Goal: Task Accomplishment & Management: Use online tool/utility

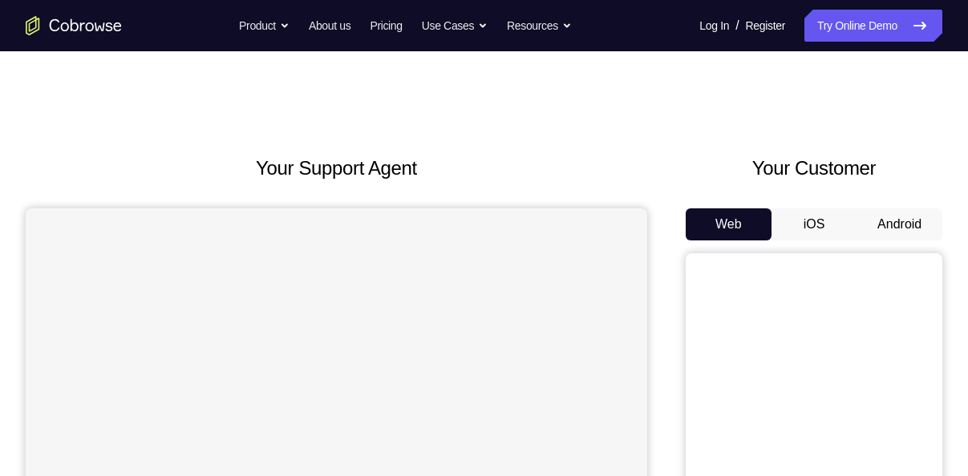
click at [889, 213] on button "Android" at bounding box center [900, 225] width 86 height 32
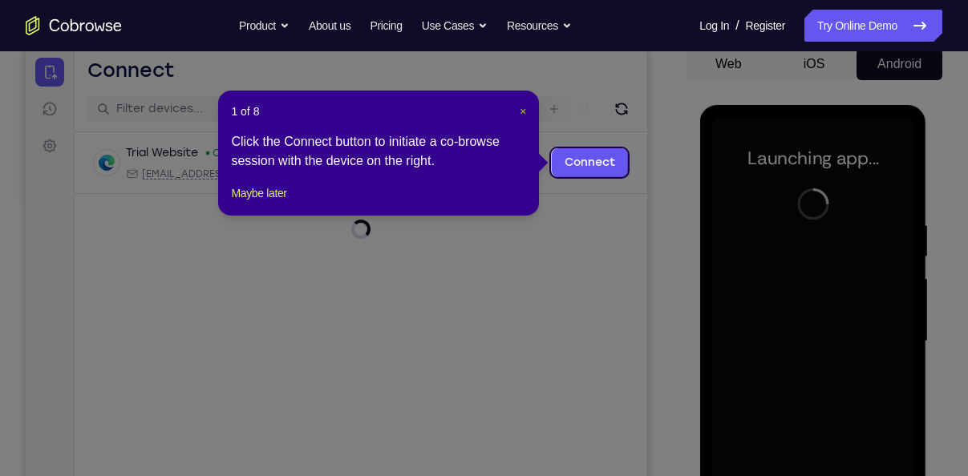
click at [523, 112] on span "×" at bounding box center [523, 111] width 6 height 13
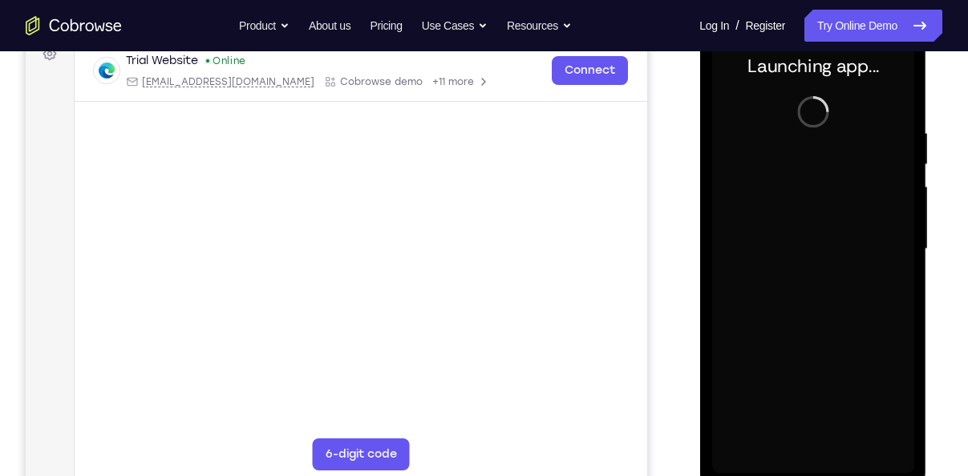
scroll to position [295, 0]
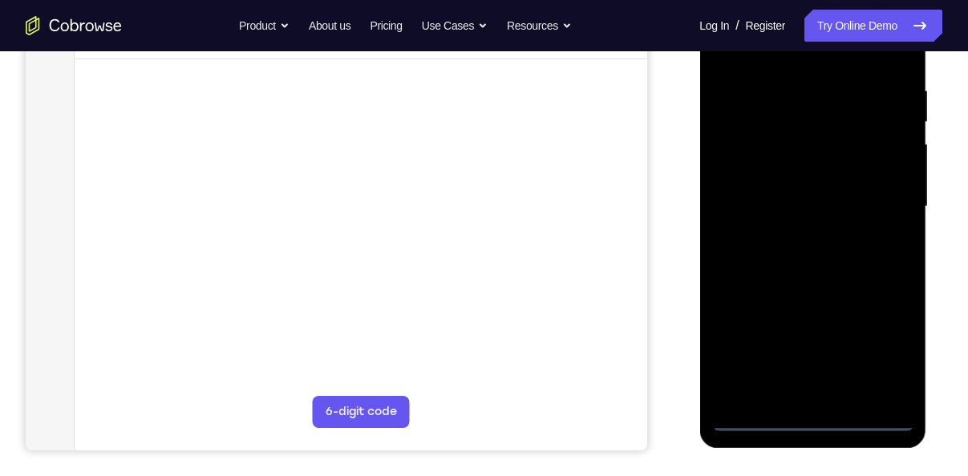
click at [820, 418] on div at bounding box center [812, 206] width 202 height 449
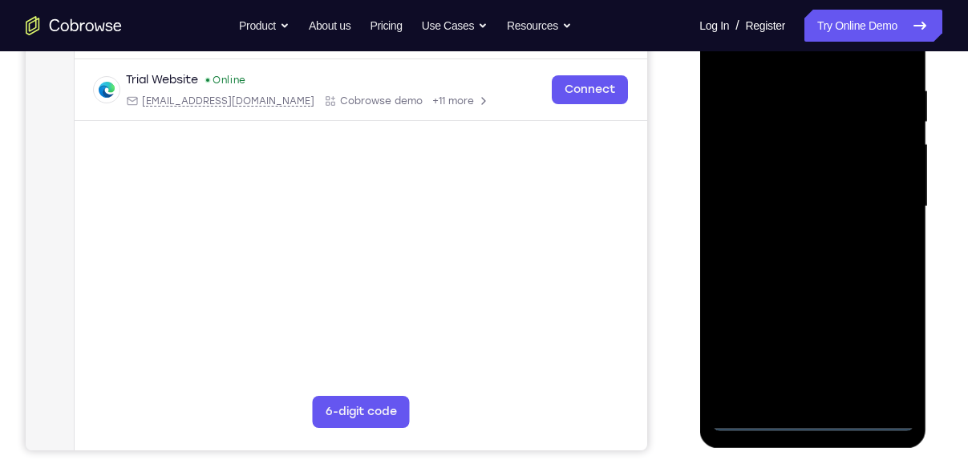
click at [883, 346] on div at bounding box center [812, 206] width 202 height 449
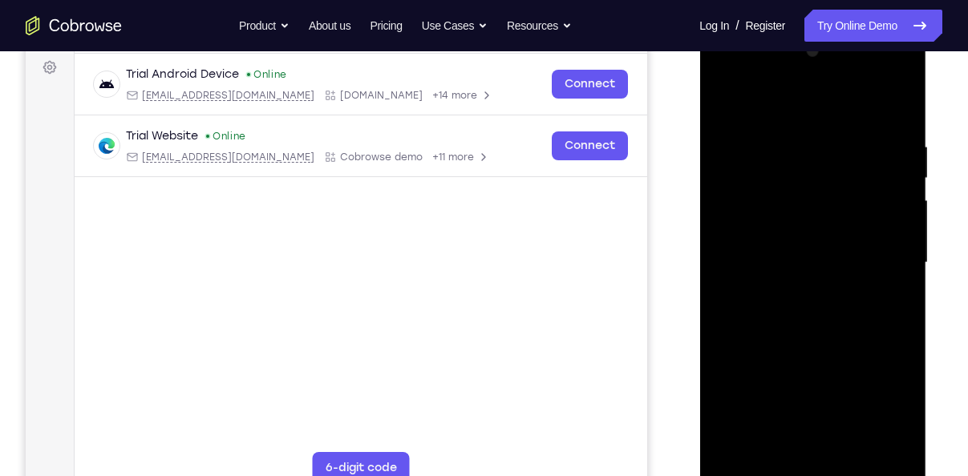
scroll to position [226, 0]
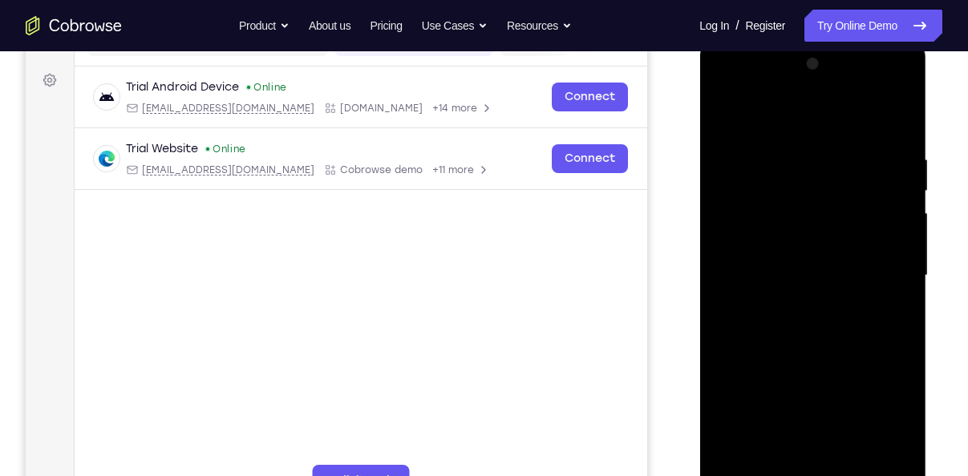
click at [782, 113] on div at bounding box center [812, 275] width 202 height 449
click at [880, 276] on div at bounding box center [812, 275] width 202 height 449
click at [795, 310] on div at bounding box center [812, 275] width 202 height 449
click at [796, 237] on div at bounding box center [812, 275] width 202 height 449
click at [810, 269] on div at bounding box center [812, 275] width 202 height 449
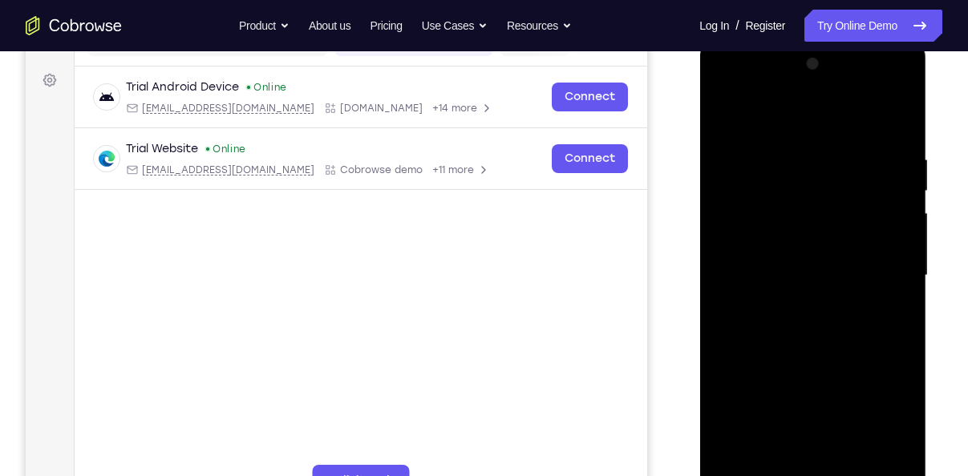
click at [812, 304] on div at bounding box center [812, 275] width 202 height 449
click at [799, 230] on div at bounding box center [812, 275] width 202 height 449
click at [808, 239] on div at bounding box center [812, 275] width 202 height 449
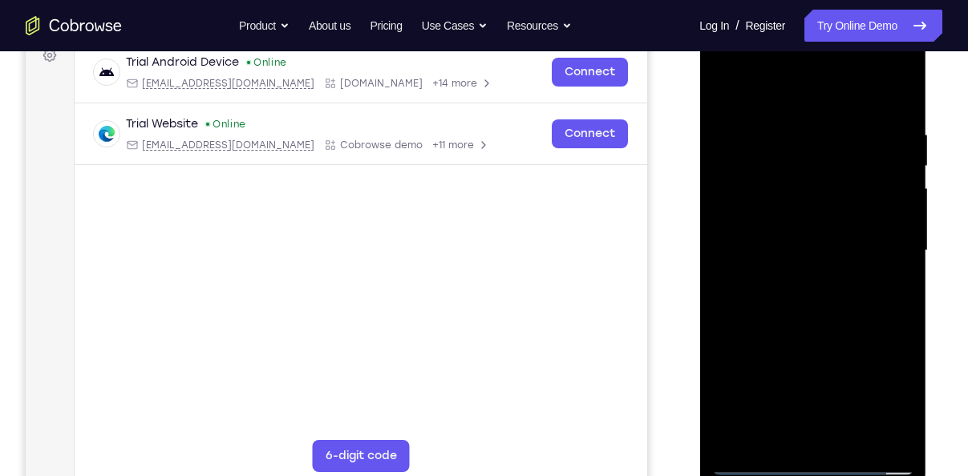
scroll to position [254, 0]
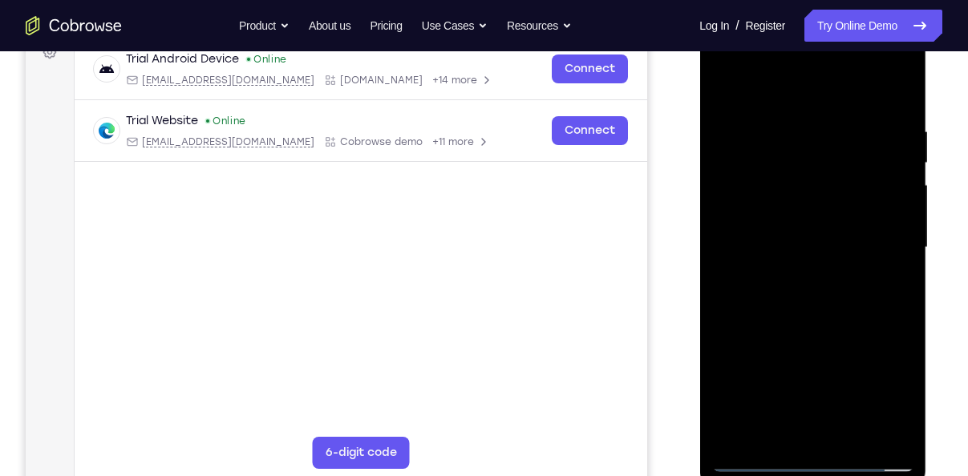
click at [902, 87] on div at bounding box center [812, 247] width 202 height 449
click at [743, 445] on div at bounding box center [812, 247] width 202 height 449
click at [858, 439] on div at bounding box center [812, 247] width 202 height 449
click at [830, 334] on div at bounding box center [812, 247] width 202 height 449
click at [810, 341] on div at bounding box center [812, 247] width 202 height 449
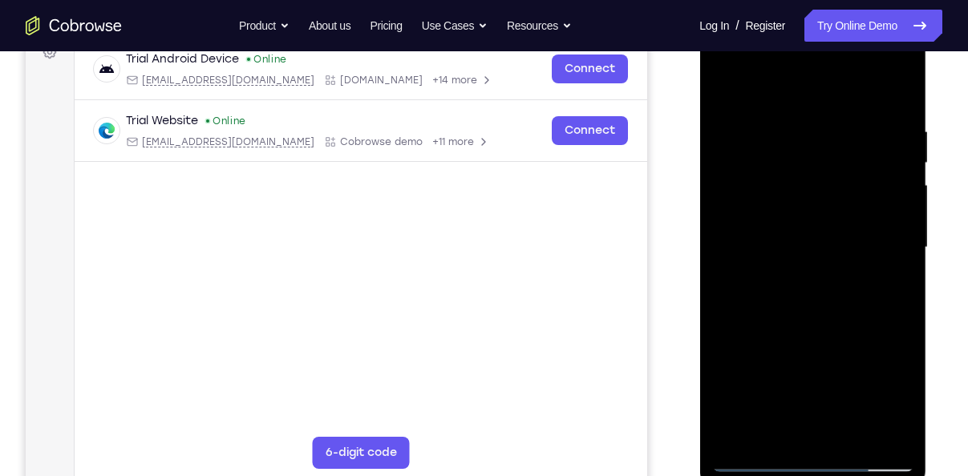
click at [769, 426] on div at bounding box center [812, 247] width 202 height 449
click at [721, 97] on div at bounding box center [812, 247] width 202 height 449
click at [792, 261] on div at bounding box center [812, 247] width 202 height 449
click at [723, 89] on div at bounding box center [812, 247] width 202 height 449
click at [780, 341] on div at bounding box center [812, 247] width 202 height 449
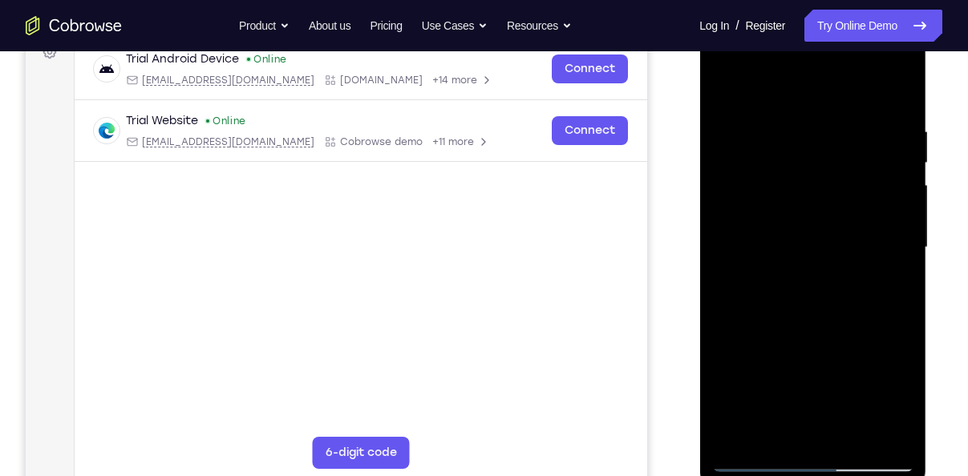
click at [792, 432] on div at bounding box center [812, 247] width 202 height 449
click at [719, 94] on div at bounding box center [812, 247] width 202 height 449
click at [809, 329] on div at bounding box center [812, 247] width 202 height 449
click at [776, 426] on div at bounding box center [812, 247] width 202 height 449
click at [721, 86] on div at bounding box center [812, 247] width 202 height 449
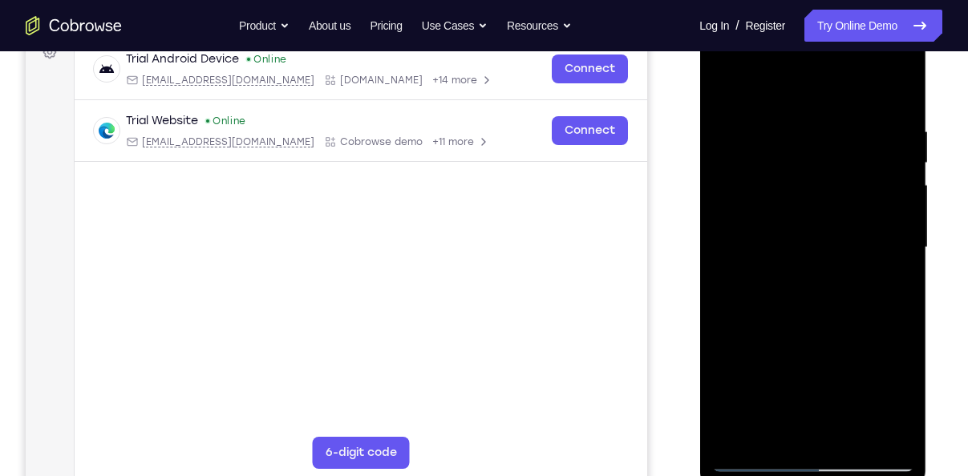
click at [785, 347] on div at bounding box center [812, 247] width 202 height 449
click at [760, 423] on div at bounding box center [812, 247] width 202 height 449
click at [729, 87] on div at bounding box center [812, 247] width 202 height 449
drag, startPoint x: 761, startPoint y: 357, endPoint x: 789, endPoint y: 267, distance: 94.1
click at [789, 267] on div at bounding box center [812, 247] width 202 height 449
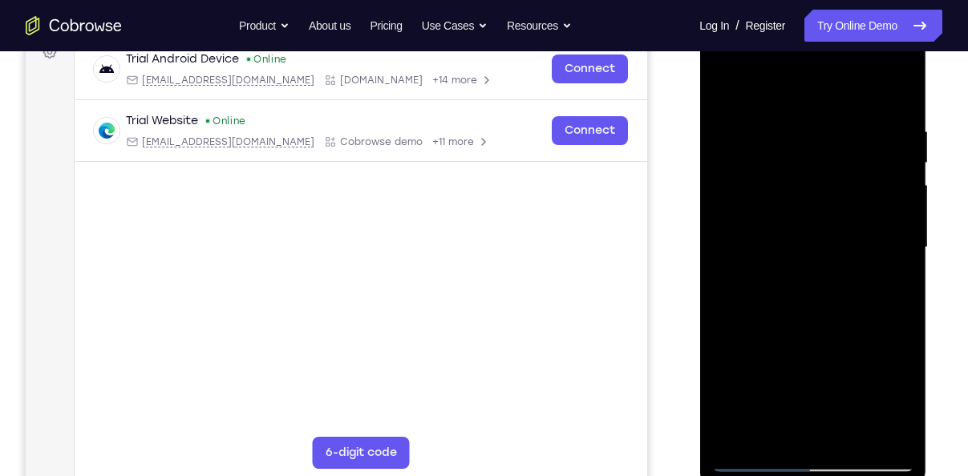
click at [807, 391] on div at bounding box center [812, 247] width 202 height 449
click at [719, 92] on div at bounding box center [812, 247] width 202 height 449
drag, startPoint x: 804, startPoint y: 249, endPoint x: 815, endPoint y: 416, distance: 167.9
click at [815, 416] on div at bounding box center [812, 247] width 202 height 449
click at [743, 108] on div at bounding box center [812, 247] width 202 height 449
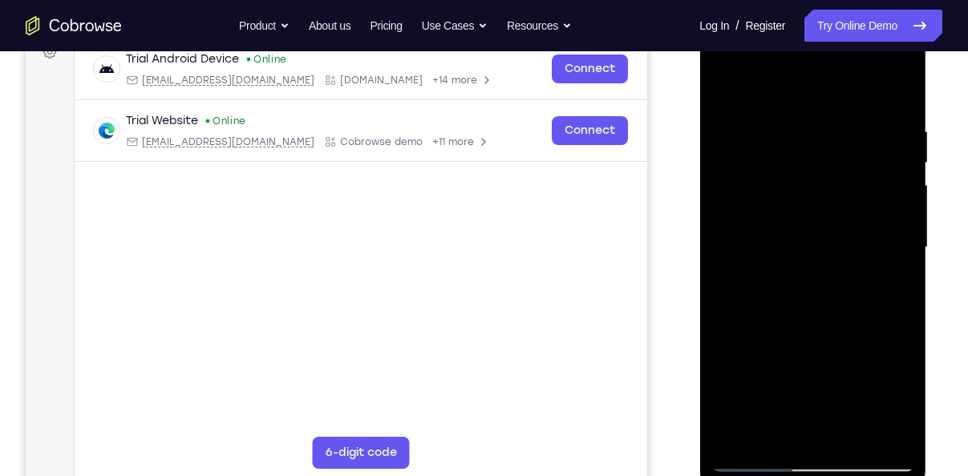
click at [768, 255] on div at bounding box center [812, 247] width 202 height 449
click at [828, 162] on div at bounding box center [812, 247] width 202 height 449
click at [828, 171] on div at bounding box center [812, 247] width 202 height 449
click at [723, 92] on div at bounding box center [812, 247] width 202 height 449
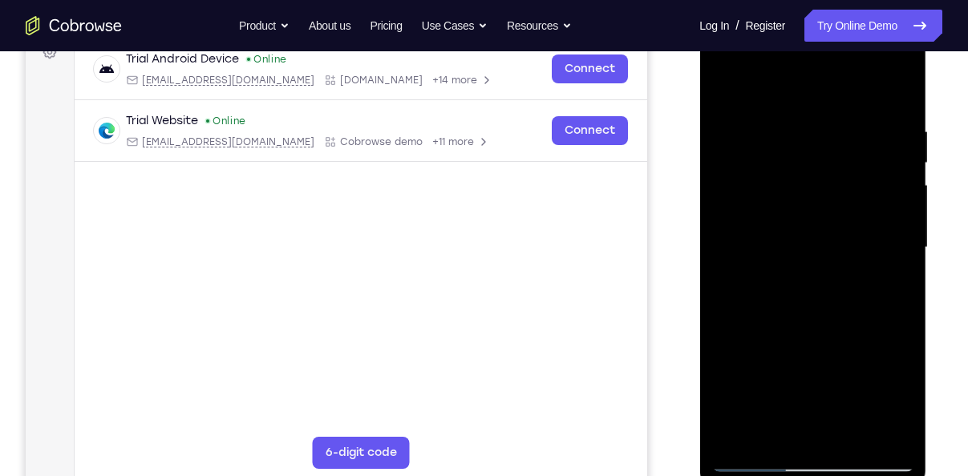
click at [782, 103] on div at bounding box center [812, 247] width 202 height 449
click at [764, 153] on div at bounding box center [812, 247] width 202 height 449
click at [766, 83] on div at bounding box center [812, 247] width 202 height 449
click at [848, 437] on div at bounding box center [812, 247] width 202 height 449
click at [764, 456] on div at bounding box center [812, 247] width 202 height 449
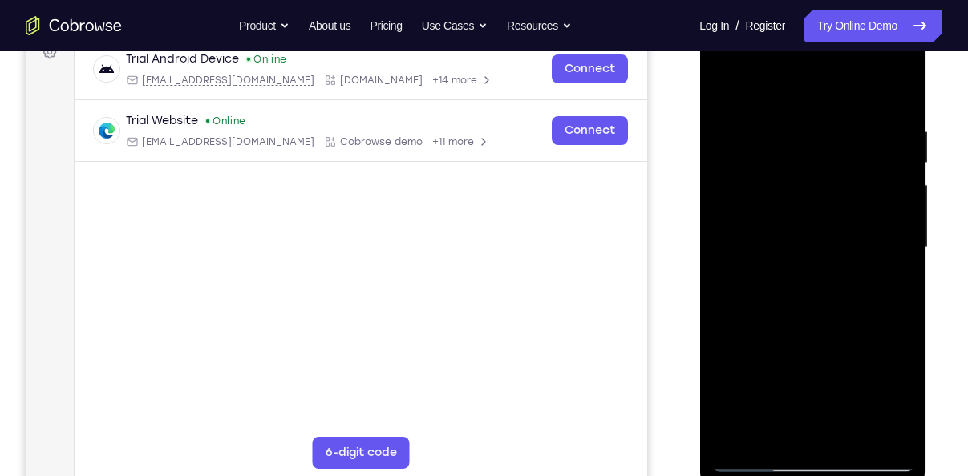
click at [764, 456] on div at bounding box center [812, 247] width 202 height 449
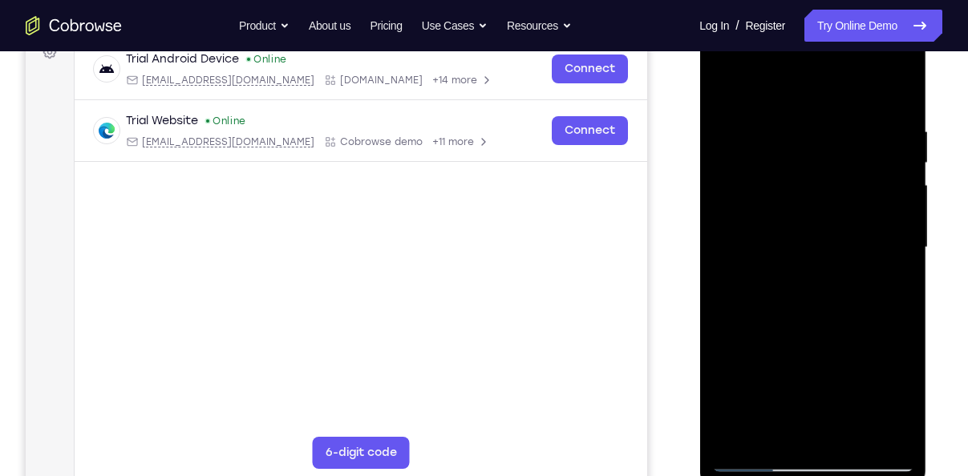
click at [764, 456] on div at bounding box center [812, 247] width 202 height 449
click at [737, 87] on div at bounding box center [812, 247] width 202 height 449
click at [809, 116] on div at bounding box center [812, 247] width 202 height 449
click at [877, 429] on div at bounding box center [812, 247] width 202 height 449
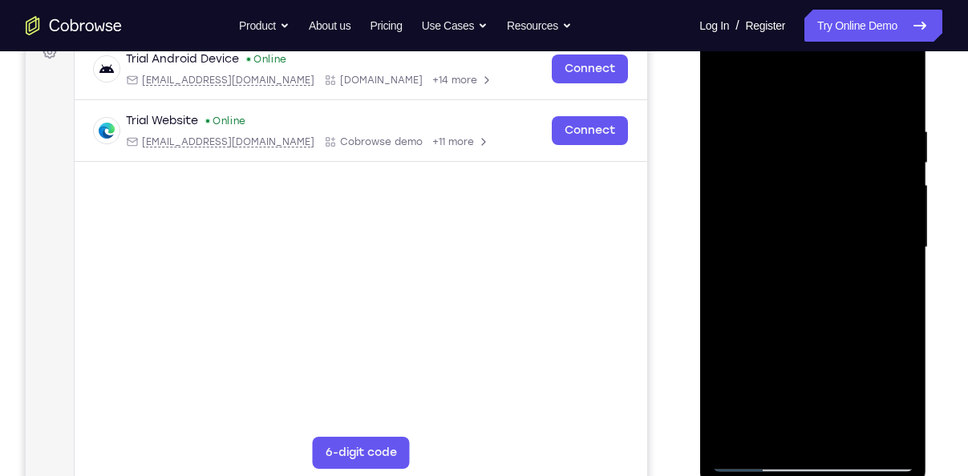
click at [891, 333] on div at bounding box center [812, 247] width 202 height 449
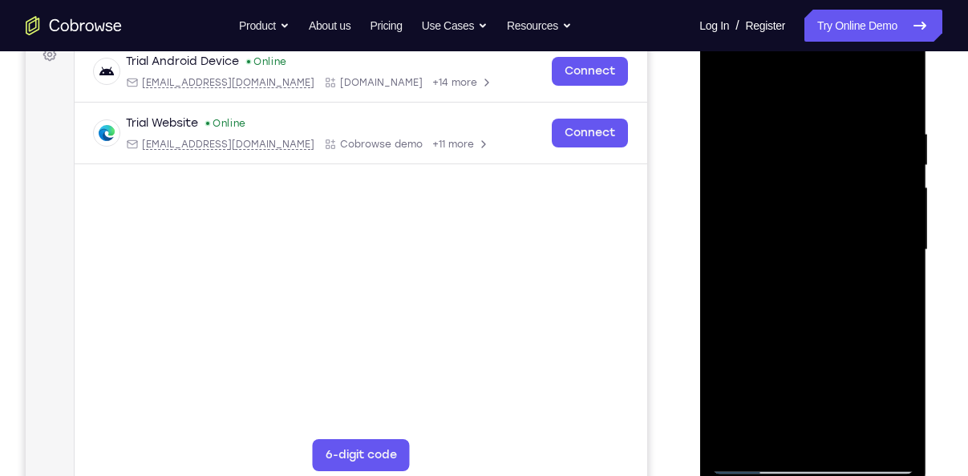
click at [883, 431] on div at bounding box center [812, 250] width 202 height 449
click at [902, 348] on div at bounding box center [812, 250] width 202 height 449
click at [881, 433] on div at bounding box center [812, 250] width 202 height 449
click at [881, 310] on div at bounding box center [812, 250] width 202 height 449
click at [873, 437] on div at bounding box center [812, 250] width 202 height 449
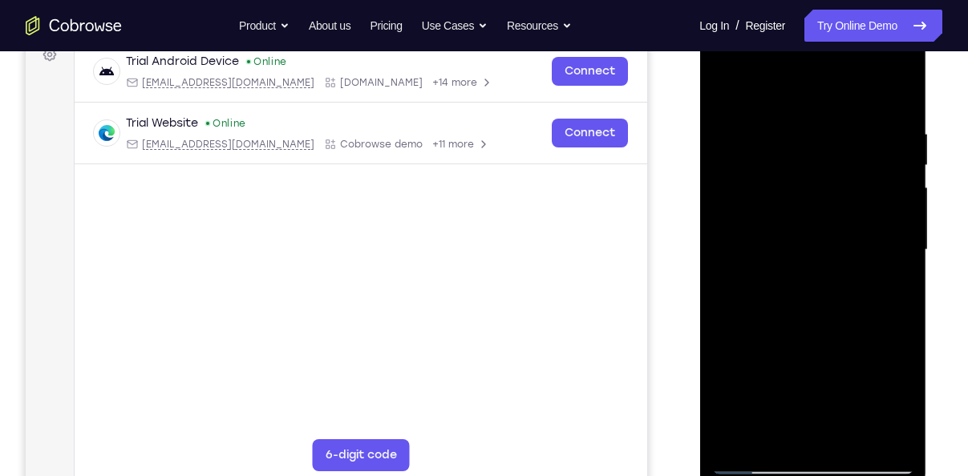
click at [883, 344] on div at bounding box center [812, 250] width 202 height 449
click at [875, 435] on div at bounding box center [812, 250] width 202 height 449
click at [905, 306] on div at bounding box center [812, 250] width 202 height 449
click at [871, 431] on div at bounding box center [812, 250] width 202 height 449
click at [899, 338] on div at bounding box center [812, 250] width 202 height 449
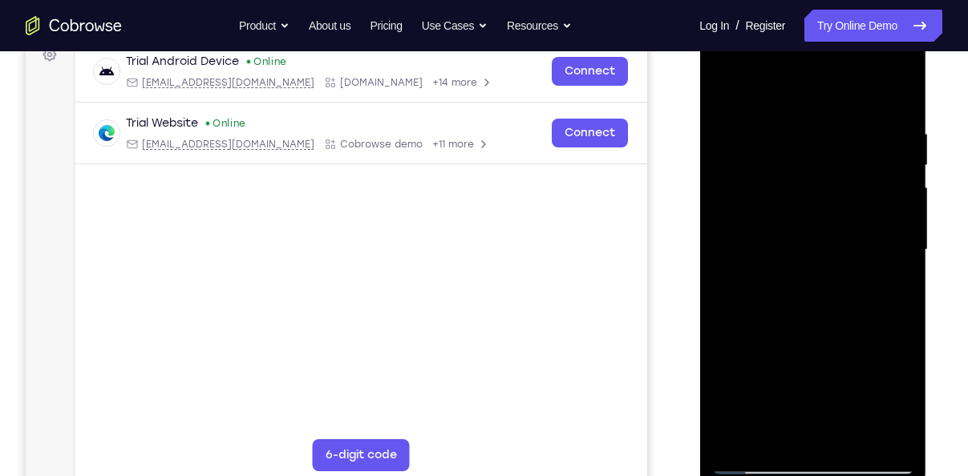
click at [878, 444] on div at bounding box center [812, 250] width 202 height 449
click at [889, 332] on div at bounding box center [812, 250] width 202 height 449
click at [875, 439] on div at bounding box center [812, 250] width 202 height 449
click at [901, 375] on div at bounding box center [812, 250] width 202 height 449
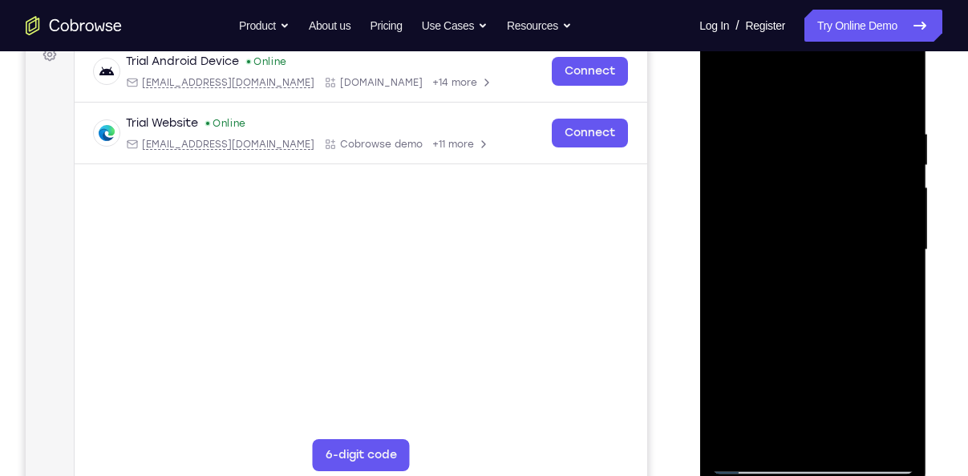
click at [880, 435] on div at bounding box center [812, 250] width 202 height 449
click at [880, 370] on div at bounding box center [812, 250] width 202 height 449
click at [866, 436] on div at bounding box center [812, 250] width 202 height 449
click at [902, 379] on div at bounding box center [812, 250] width 202 height 449
click at [790, 423] on div at bounding box center [812, 250] width 202 height 449
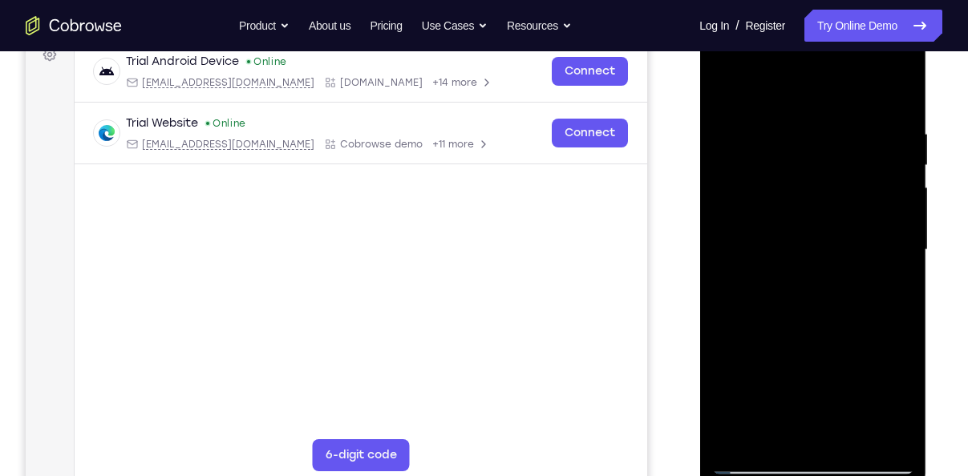
click at [820, 96] on div at bounding box center [812, 250] width 202 height 449
click at [854, 424] on div at bounding box center [812, 250] width 202 height 449
click at [719, 244] on div at bounding box center [812, 250] width 202 height 449
click at [731, 264] on div at bounding box center [812, 250] width 202 height 449
click at [824, 432] on div at bounding box center [812, 250] width 202 height 449
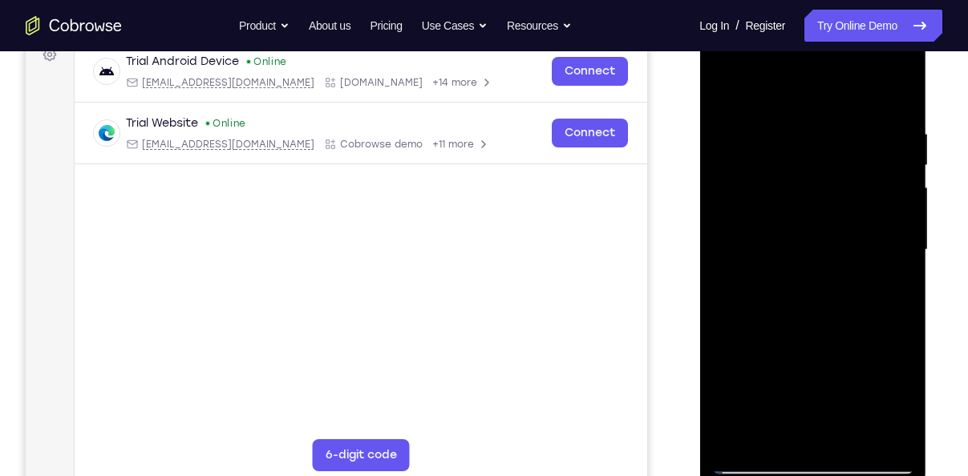
click at [820, 262] on div at bounding box center [812, 250] width 202 height 449
click at [852, 433] on div at bounding box center [812, 250] width 202 height 449
click at [883, 436] on div at bounding box center [812, 250] width 202 height 449
click at [893, 95] on div at bounding box center [812, 250] width 202 height 449
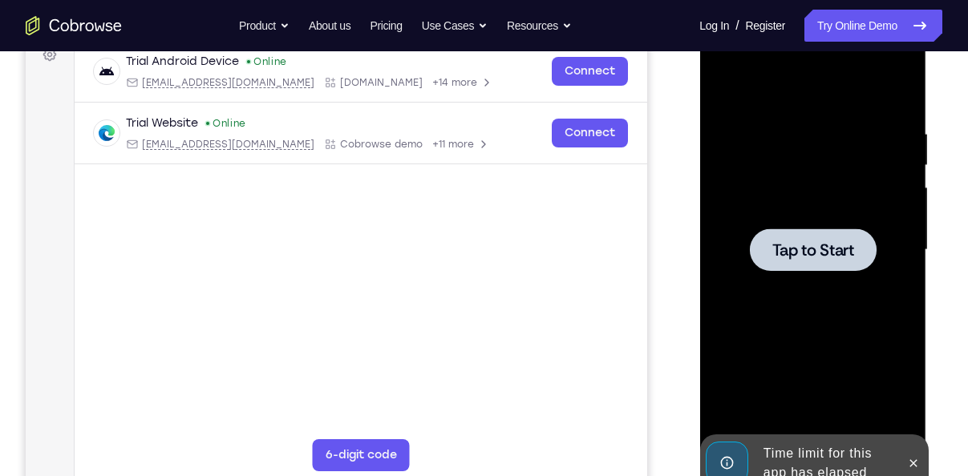
click at [804, 210] on div at bounding box center [812, 250] width 202 height 449
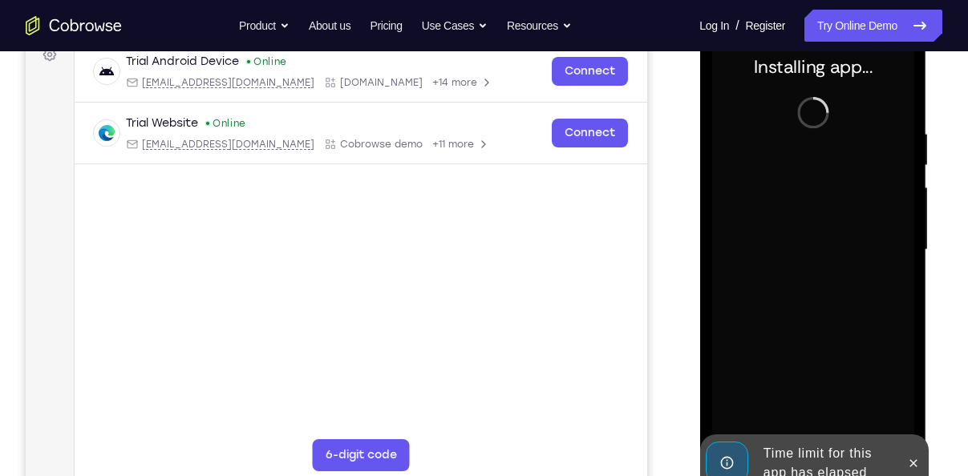
click at [916, 389] on div "Installing app..." at bounding box center [812, 253] width 227 height 478
click at [915, 476] on div at bounding box center [913, 464] width 26 height 58
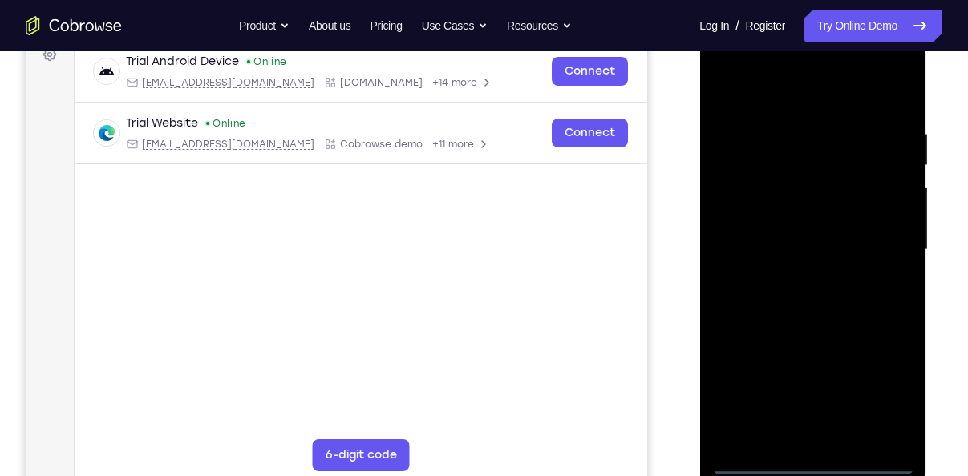
click at [819, 453] on div at bounding box center [812, 250] width 202 height 449
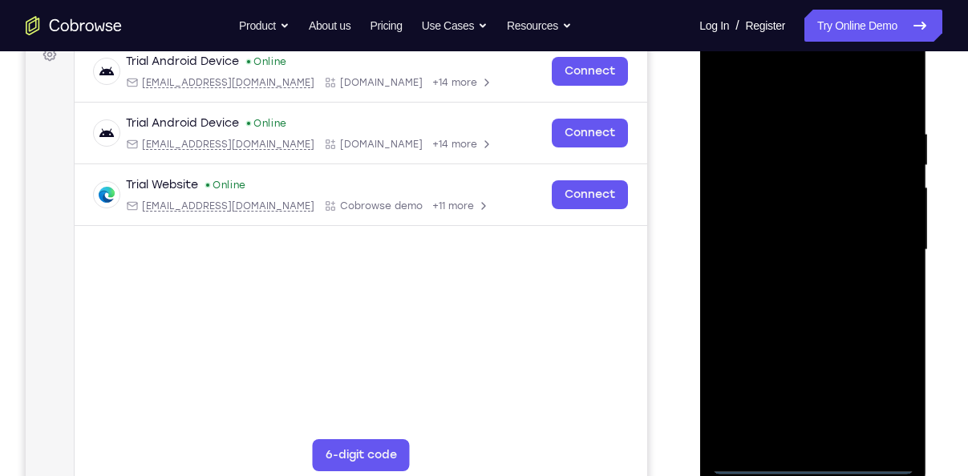
click at [813, 454] on div at bounding box center [812, 250] width 202 height 449
click at [812, 465] on div at bounding box center [812, 250] width 202 height 449
click at [886, 383] on div at bounding box center [812, 250] width 202 height 449
click at [748, 84] on div at bounding box center [812, 250] width 202 height 449
click at [875, 254] on div at bounding box center [812, 250] width 202 height 449
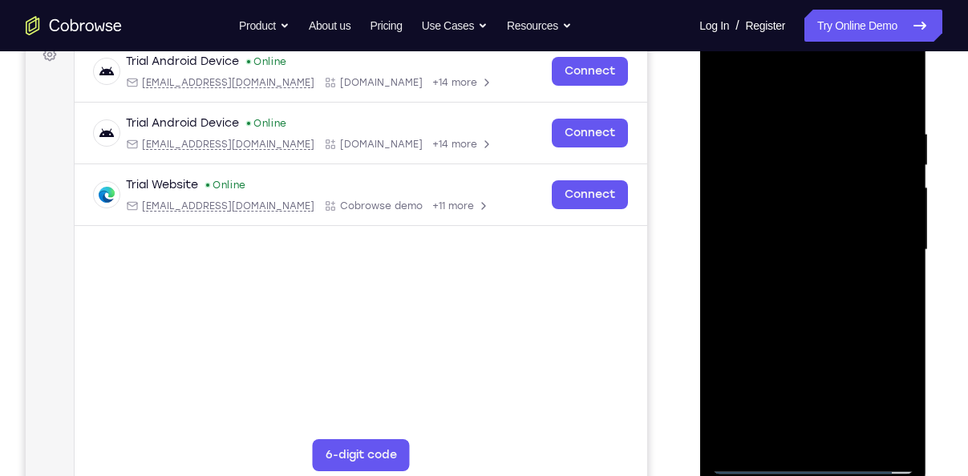
click at [790, 281] on div at bounding box center [812, 250] width 202 height 449
click at [797, 225] on div at bounding box center [812, 250] width 202 height 449
click at [802, 207] on div at bounding box center [812, 250] width 202 height 449
click at [808, 241] on div at bounding box center [812, 250] width 202 height 449
click at [812, 293] on div at bounding box center [812, 250] width 202 height 449
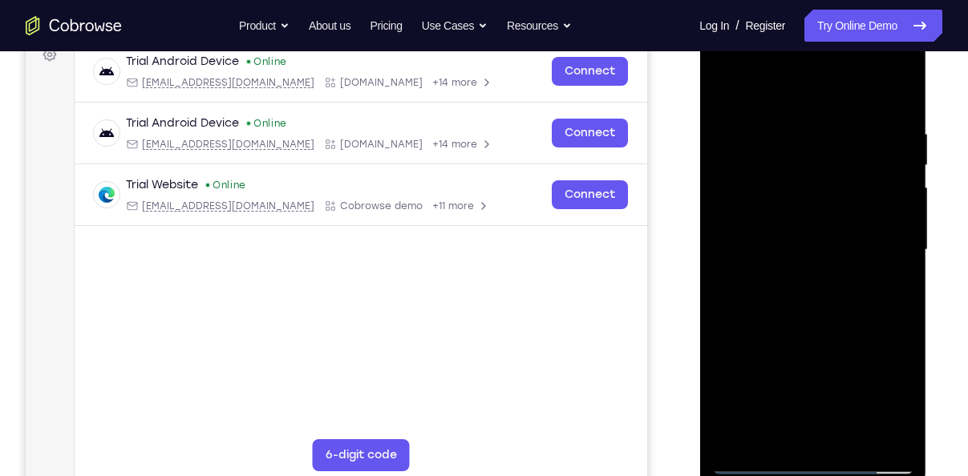
click at [795, 309] on div at bounding box center [812, 250] width 202 height 449
click at [803, 295] on div at bounding box center [812, 250] width 202 height 449
click at [794, 327] on div at bounding box center [812, 250] width 202 height 449
click at [798, 320] on div at bounding box center [812, 250] width 202 height 449
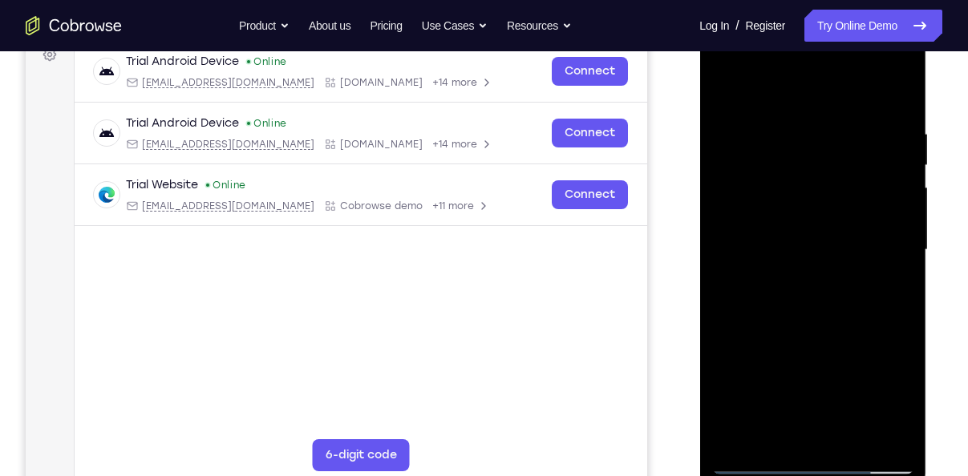
click at [784, 143] on div at bounding box center [812, 250] width 202 height 449
click at [896, 431] on div at bounding box center [812, 250] width 202 height 449
click at [785, 91] on div at bounding box center [812, 250] width 202 height 449
click at [777, 91] on div at bounding box center [812, 250] width 202 height 449
click at [761, 463] on div at bounding box center [812, 250] width 202 height 449
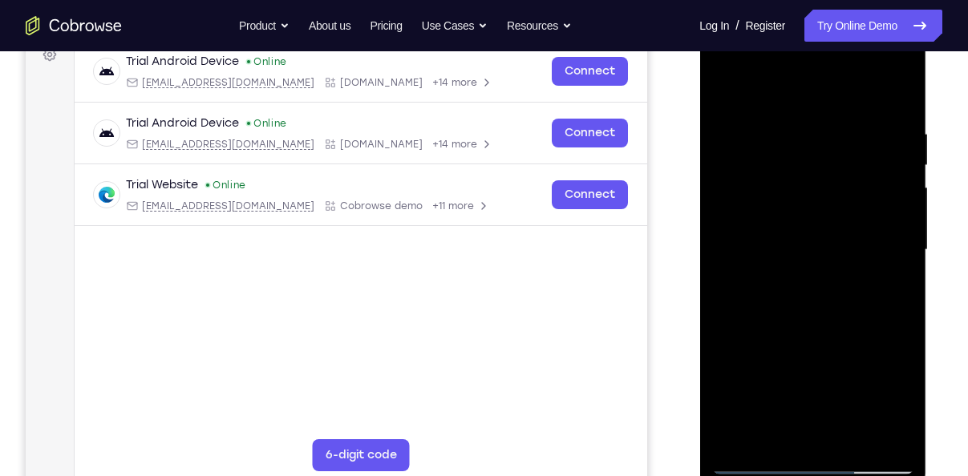
click at [871, 294] on div at bounding box center [812, 250] width 202 height 449
click at [885, 304] on div at bounding box center [812, 250] width 202 height 449
click at [884, 350] on div at bounding box center [812, 250] width 202 height 449
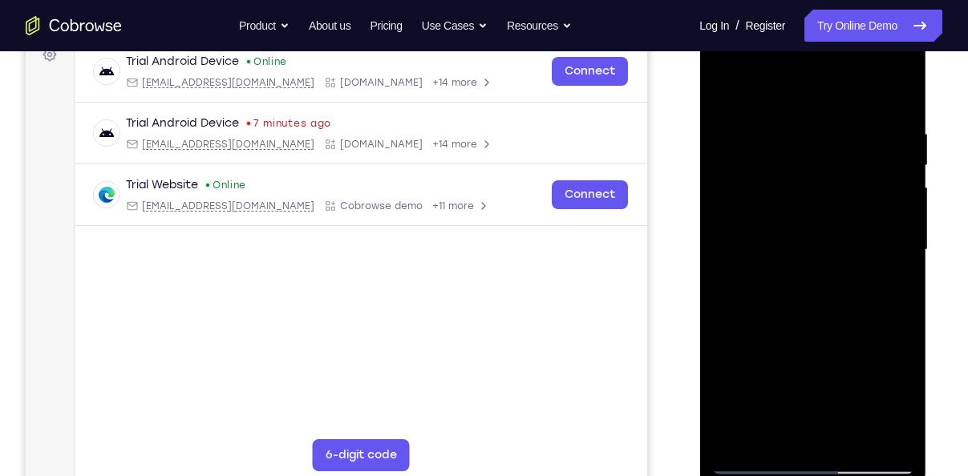
click at [894, 99] on div at bounding box center [812, 250] width 202 height 449
click at [854, 448] on div at bounding box center [812, 250] width 202 height 449
click at [836, 340] on div at bounding box center [812, 250] width 202 height 449
click at [751, 460] on div at bounding box center [812, 250] width 202 height 449
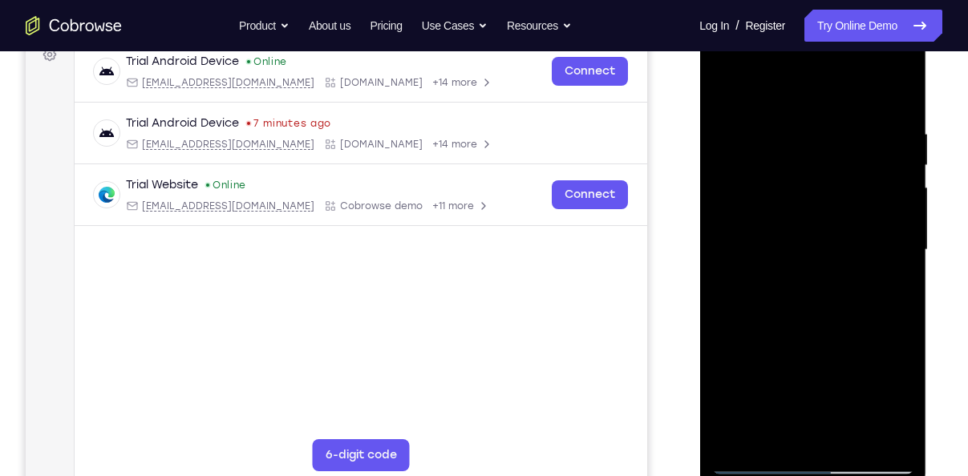
click at [776, 287] on div at bounding box center [812, 250] width 202 height 449
click at [760, 463] on div at bounding box center [812, 250] width 202 height 449
drag, startPoint x: 816, startPoint y: 409, endPoint x: 824, endPoint y: 245, distance: 164.6
click at [824, 245] on div at bounding box center [812, 250] width 202 height 449
click at [818, 282] on div at bounding box center [812, 250] width 202 height 449
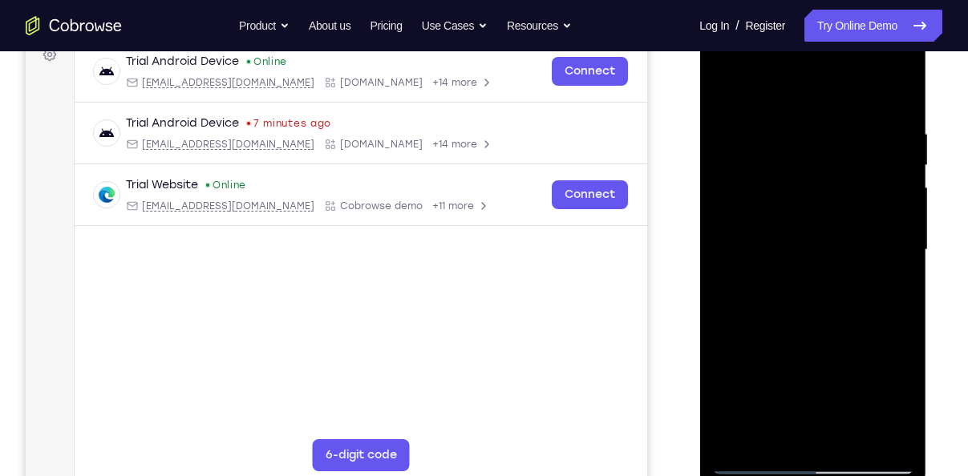
click at [719, 93] on div at bounding box center [812, 250] width 202 height 449
drag, startPoint x: 751, startPoint y: 280, endPoint x: 763, endPoint y: 172, distance: 108.9
click at [763, 172] on div at bounding box center [812, 250] width 202 height 449
drag, startPoint x: 766, startPoint y: 375, endPoint x: 787, endPoint y: 252, distance: 125.3
click at [787, 252] on div at bounding box center [812, 250] width 202 height 449
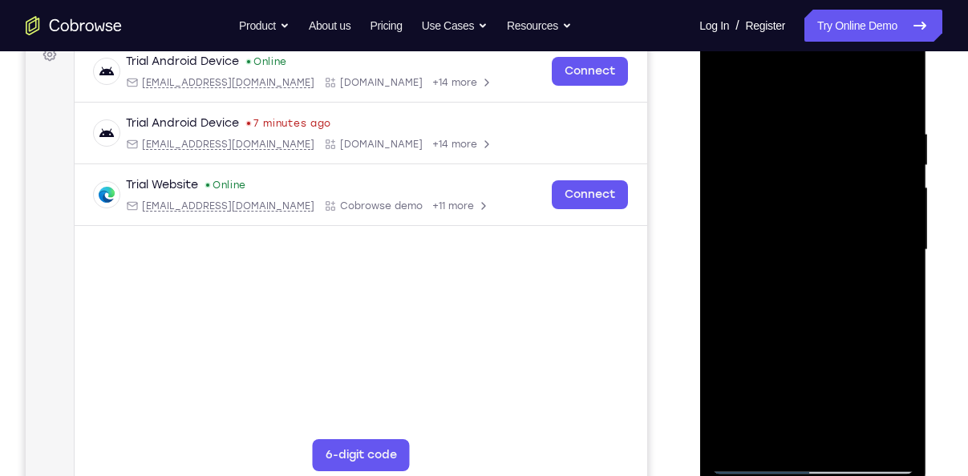
drag, startPoint x: 775, startPoint y: 322, endPoint x: 801, endPoint y: 202, distance: 123.2
click at [801, 202] on div at bounding box center [812, 250] width 202 height 449
drag, startPoint x: 788, startPoint y: 345, endPoint x: 807, endPoint y: 250, distance: 96.6
click at [807, 250] on div at bounding box center [812, 250] width 202 height 449
drag, startPoint x: 807, startPoint y: 354, endPoint x: 816, endPoint y: 246, distance: 108.6
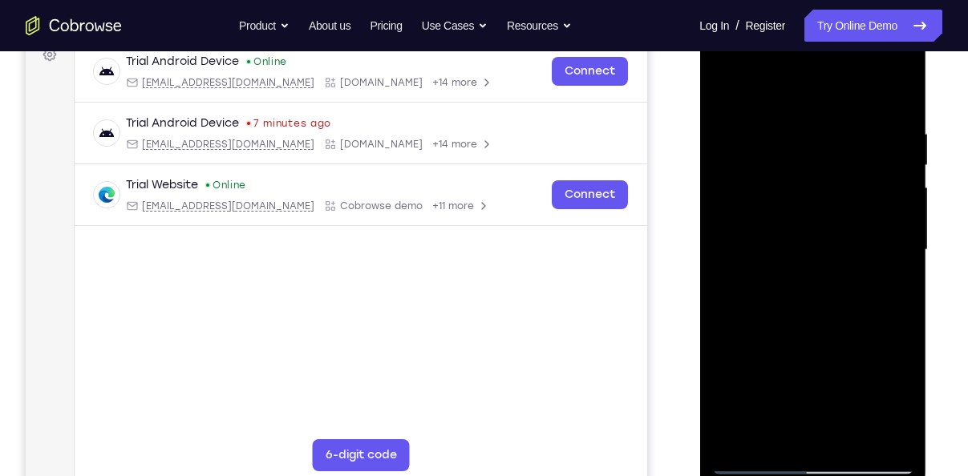
click at [816, 246] on div at bounding box center [812, 250] width 202 height 449
drag, startPoint x: 787, startPoint y: 390, endPoint x: 805, endPoint y: 247, distance: 143.9
click at [805, 247] on div at bounding box center [812, 250] width 202 height 449
drag, startPoint x: 798, startPoint y: 391, endPoint x: 818, endPoint y: 253, distance: 139.4
click at [818, 253] on div at bounding box center [812, 250] width 202 height 449
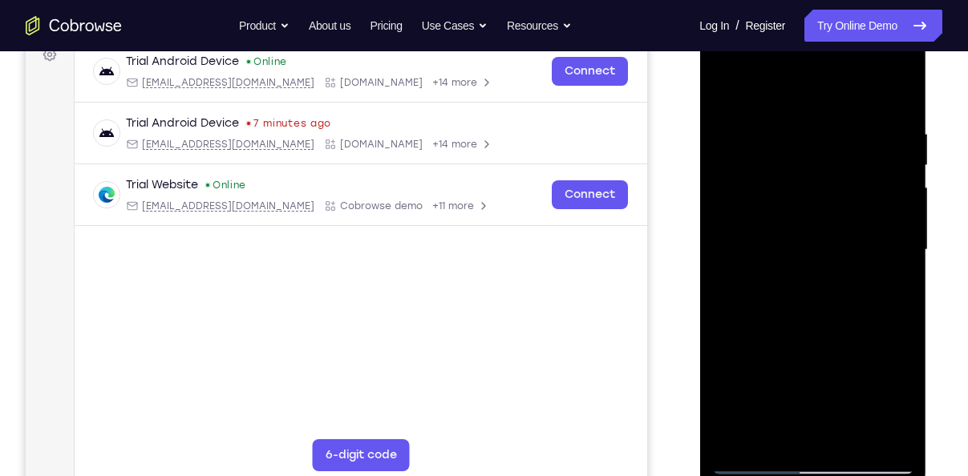
drag, startPoint x: 804, startPoint y: 387, endPoint x: 827, endPoint y: 237, distance: 150.9
click at [827, 237] on div at bounding box center [812, 250] width 202 height 449
drag, startPoint x: 812, startPoint y: 400, endPoint x: 840, endPoint y: 267, distance: 135.9
click at [840, 267] on div at bounding box center [812, 250] width 202 height 449
drag, startPoint x: 809, startPoint y: 411, endPoint x: 825, endPoint y: 273, distance: 138.9
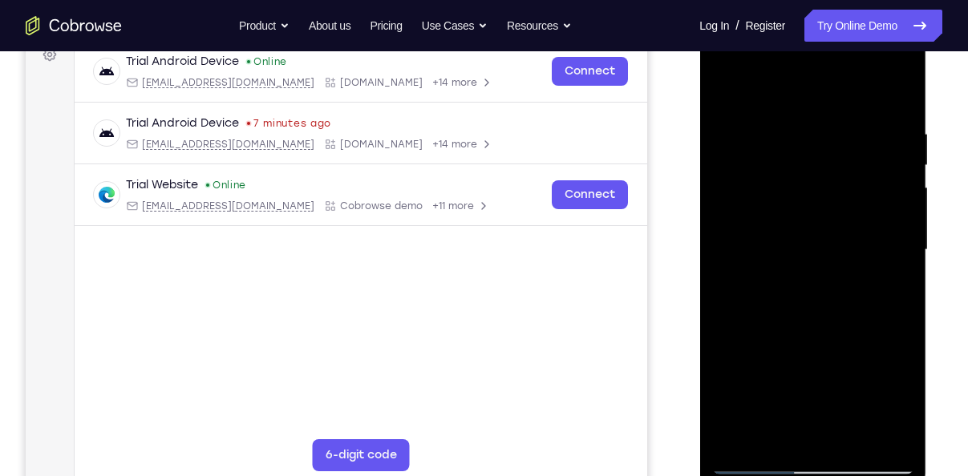
click at [825, 273] on div at bounding box center [812, 250] width 202 height 449
drag, startPoint x: 799, startPoint y: 392, endPoint x: 808, endPoint y: 258, distance: 134.2
click at [808, 258] on div at bounding box center [812, 250] width 202 height 449
drag, startPoint x: 806, startPoint y: 423, endPoint x: 803, endPoint y: 306, distance: 117.1
click at [803, 306] on div at bounding box center [812, 250] width 202 height 449
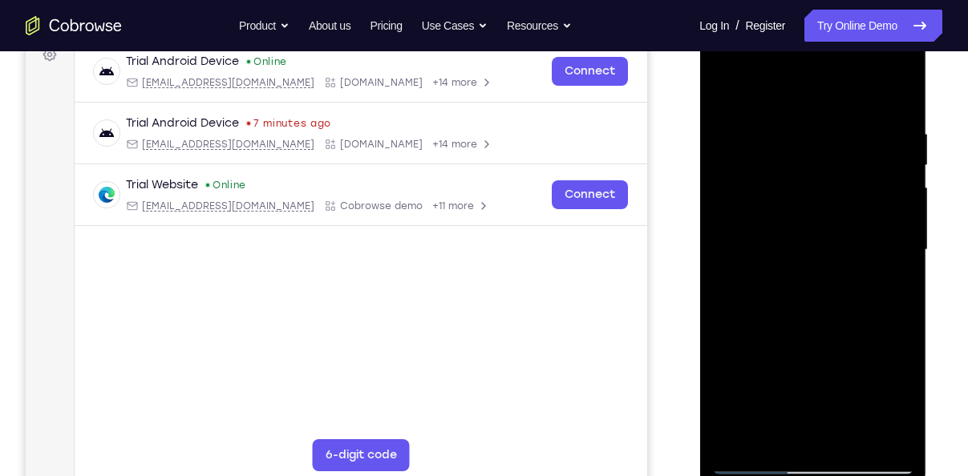
drag, startPoint x: 795, startPoint y: 431, endPoint x: 811, endPoint y: 299, distance: 132.5
click at [811, 299] on div at bounding box center [812, 250] width 202 height 449
drag, startPoint x: 803, startPoint y: 391, endPoint x: 806, endPoint y: 269, distance: 121.9
click at [806, 269] on div at bounding box center [812, 250] width 202 height 449
drag, startPoint x: 788, startPoint y: 423, endPoint x: 797, endPoint y: 269, distance: 155.0
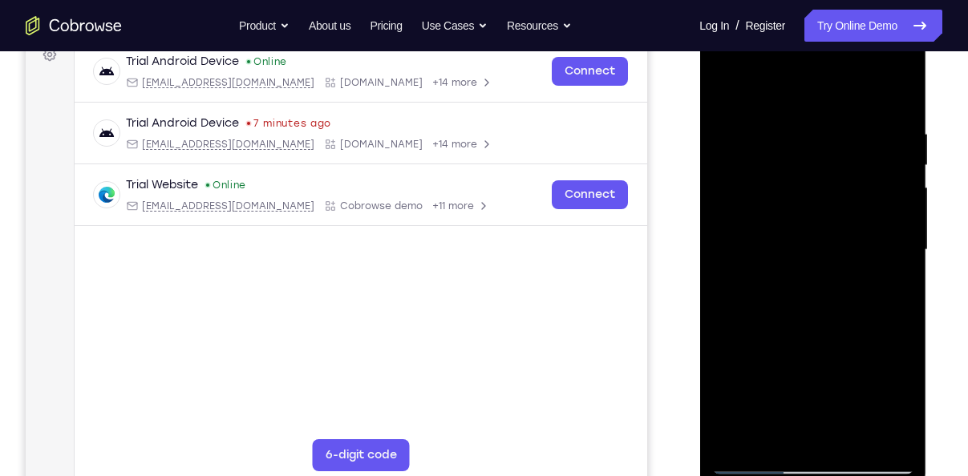
click at [797, 269] on div at bounding box center [812, 250] width 202 height 449
click at [792, 291] on div at bounding box center [812, 250] width 202 height 449
click at [764, 95] on div at bounding box center [812, 250] width 202 height 449
drag, startPoint x: 841, startPoint y: 386, endPoint x: 739, endPoint y: 388, distance: 102.7
click at [739, 388] on div at bounding box center [812, 250] width 202 height 449
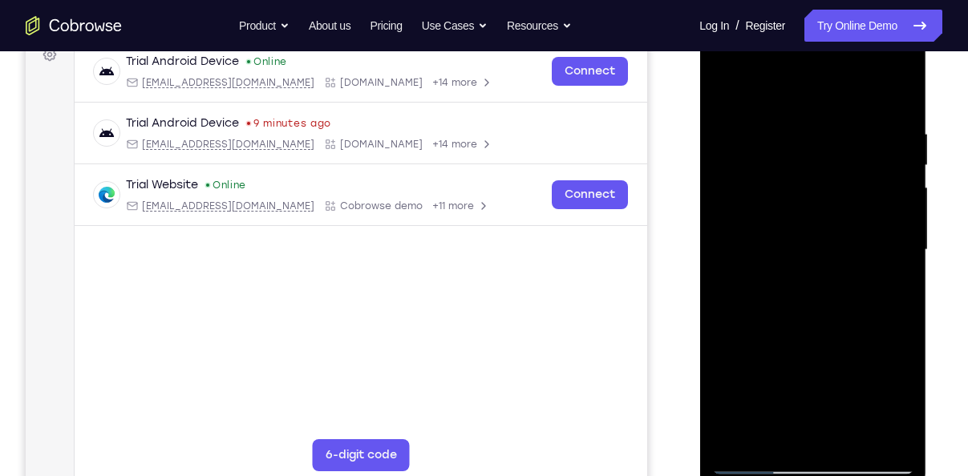
drag, startPoint x: 809, startPoint y: 387, endPoint x: 810, endPoint y: 317, distance: 69.8
click at [810, 317] on div at bounding box center [812, 250] width 202 height 449
click at [758, 343] on div at bounding box center [812, 250] width 202 height 449
click at [793, 297] on div at bounding box center [812, 250] width 202 height 449
drag, startPoint x: 831, startPoint y: 171, endPoint x: 812, endPoint y: 273, distance: 104.3
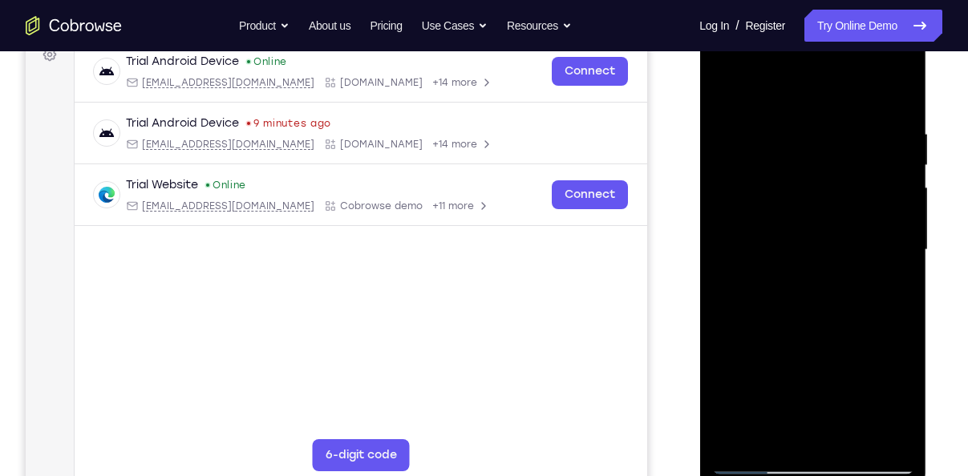
click at [812, 273] on div at bounding box center [812, 250] width 202 height 449
click at [849, 454] on div at bounding box center [812, 250] width 202 height 449
click at [853, 446] on div at bounding box center [812, 250] width 202 height 449
drag, startPoint x: 787, startPoint y: 278, endPoint x: 774, endPoint y: 383, distance: 105.0
click at [774, 383] on div at bounding box center [812, 250] width 202 height 449
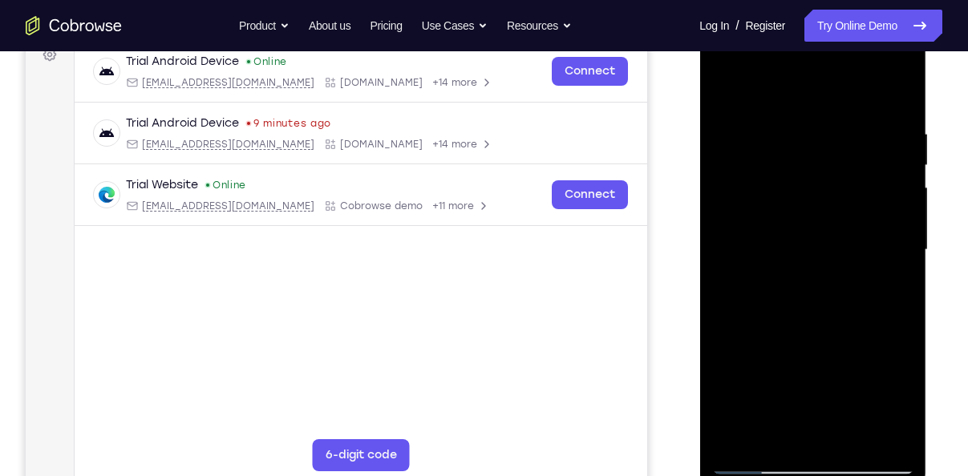
drag, startPoint x: 798, startPoint y: 237, endPoint x: 798, endPoint y: 336, distance: 98.6
click at [798, 336] on div at bounding box center [812, 250] width 202 height 449
click at [729, 93] on div at bounding box center [812, 250] width 202 height 449
click at [760, 460] on div at bounding box center [812, 250] width 202 height 449
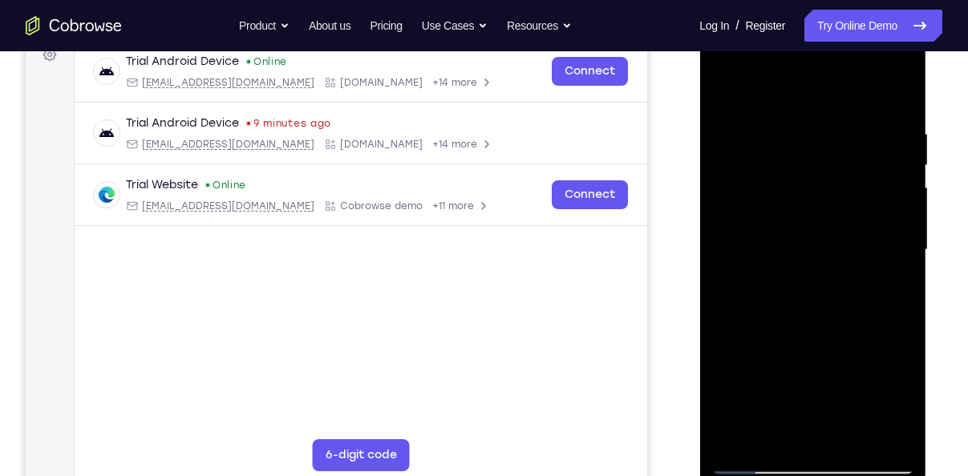
click at [819, 118] on div at bounding box center [812, 250] width 202 height 449
click at [780, 293] on div at bounding box center [812, 250] width 202 height 449
click at [728, 95] on div at bounding box center [812, 250] width 202 height 449
click at [814, 363] on div at bounding box center [812, 250] width 202 height 449
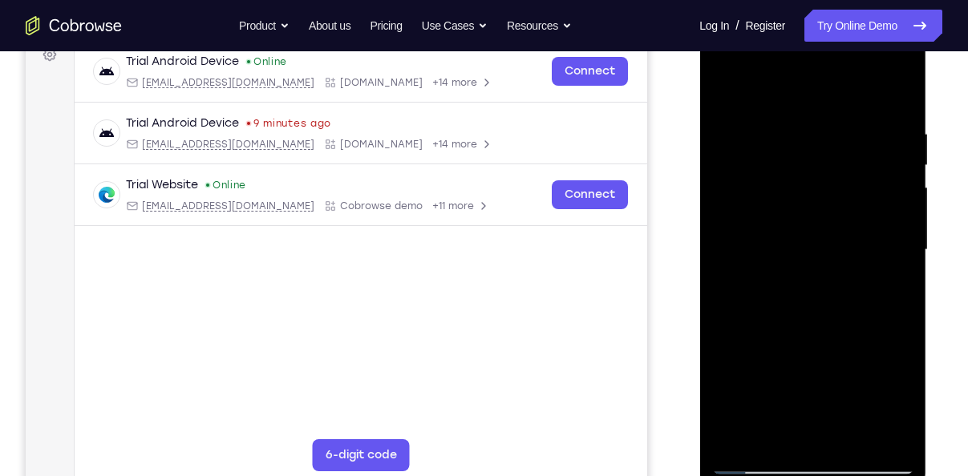
click at [814, 363] on div at bounding box center [812, 250] width 202 height 449
click at [756, 170] on div at bounding box center [812, 250] width 202 height 449
click at [753, 213] on div at bounding box center [812, 250] width 202 height 449
click at [851, 136] on div at bounding box center [812, 250] width 202 height 449
click at [715, 80] on div at bounding box center [812, 250] width 202 height 449
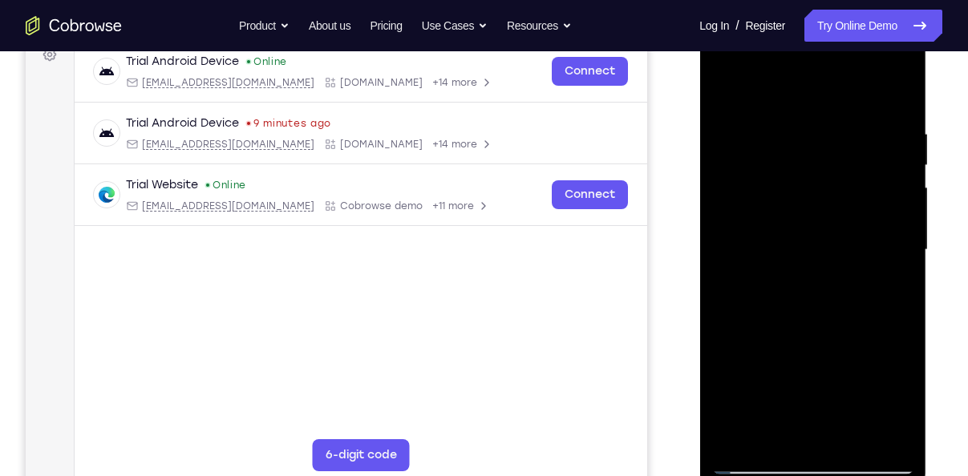
click at [719, 90] on div at bounding box center [812, 250] width 202 height 449
drag, startPoint x: 782, startPoint y: 87, endPoint x: 784, endPoint y: 252, distance: 165.2
click at [784, 252] on div at bounding box center [812, 250] width 202 height 449
click at [798, 309] on div at bounding box center [812, 250] width 202 height 449
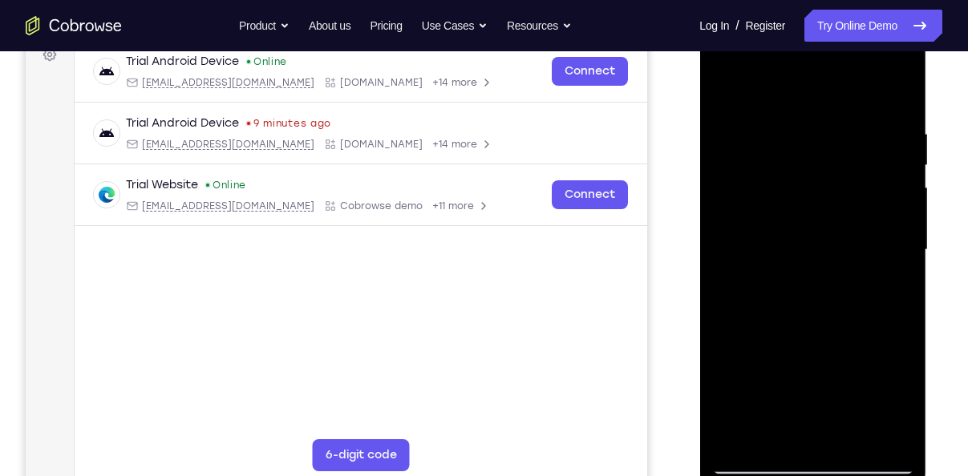
click at [791, 204] on div at bounding box center [812, 250] width 202 height 449
click at [793, 121] on div at bounding box center [812, 250] width 202 height 449
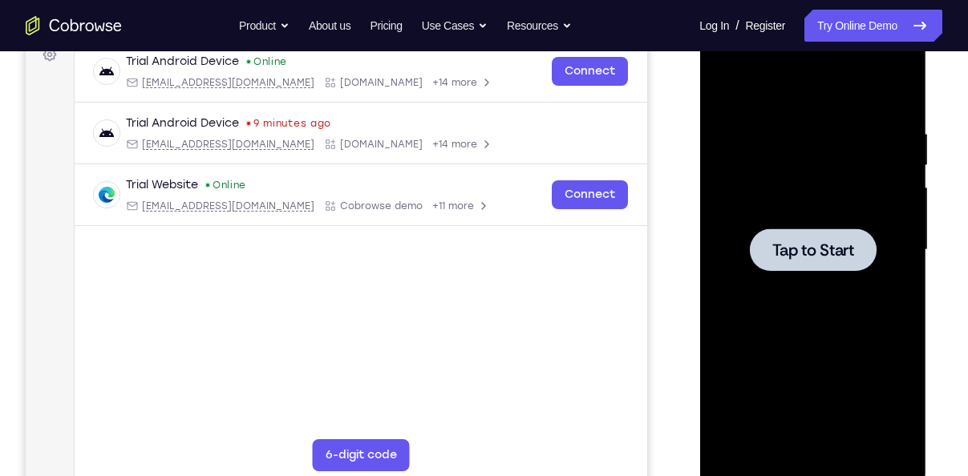
click at [787, 226] on div at bounding box center [812, 250] width 202 height 449
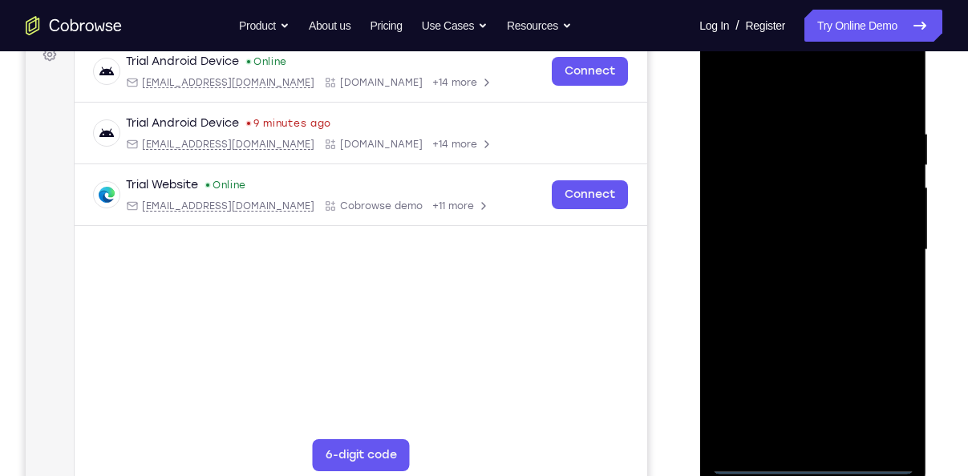
click at [814, 456] on div at bounding box center [812, 250] width 202 height 449
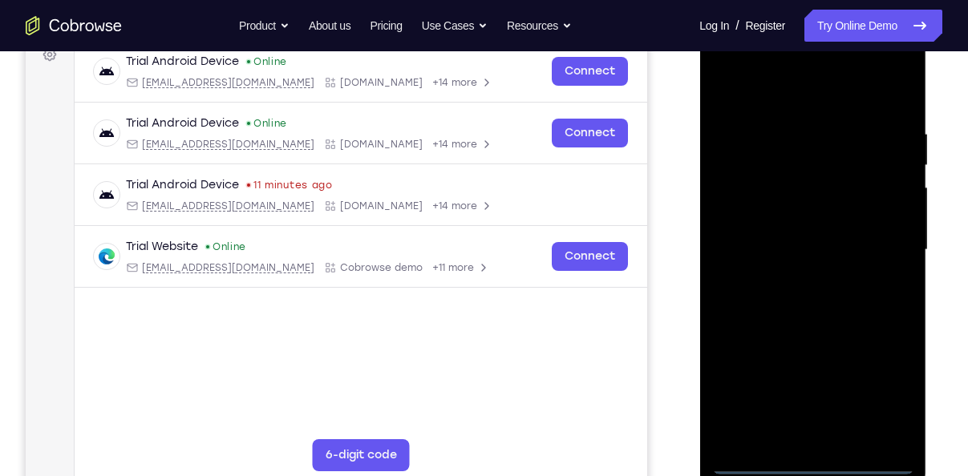
click at [812, 457] on div at bounding box center [812, 250] width 202 height 449
click at [812, 460] on div at bounding box center [812, 250] width 202 height 449
click at [887, 399] on div at bounding box center [812, 250] width 202 height 449
click at [764, 103] on div at bounding box center [812, 250] width 202 height 449
click at [893, 246] on div at bounding box center [812, 250] width 202 height 449
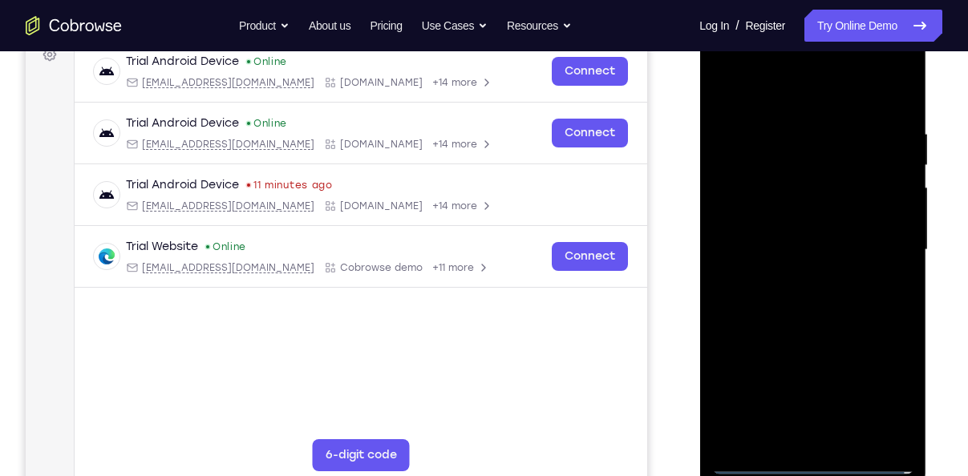
click at [793, 277] on div at bounding box center [812, 250] width 202 height 449
click at [787, 236] on div at bounding box center [812, 250] width 202 height 449
click at [780, 228] on div at bounding box center [812, 250] width 202 height 449
click at [818, 248] on div at bounding box center [812, 250] width 202 height 449
click at [812, 295] on div at bounding box center [812, 250] width 202 height 449
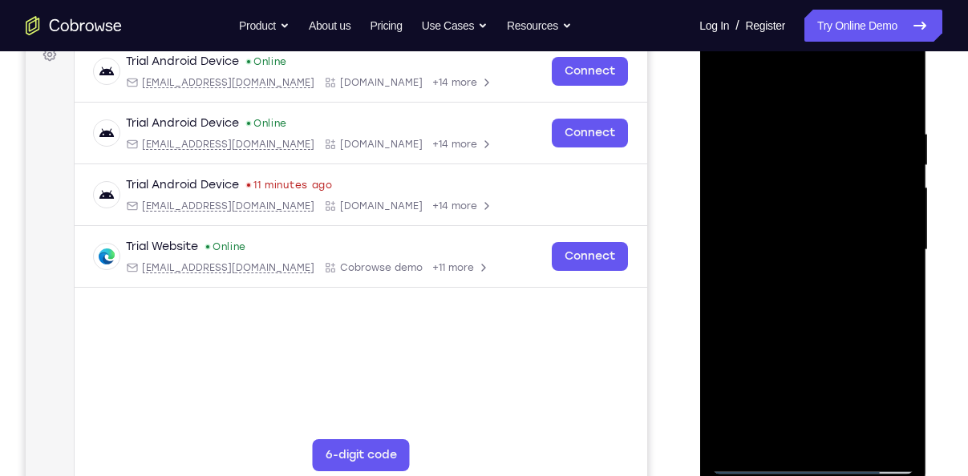
click at [812, 295] on div at bounding box center [812, 250] width 202 height 449
click at [804, 306] on div at bounding box center [812, 250] width 202 height 449
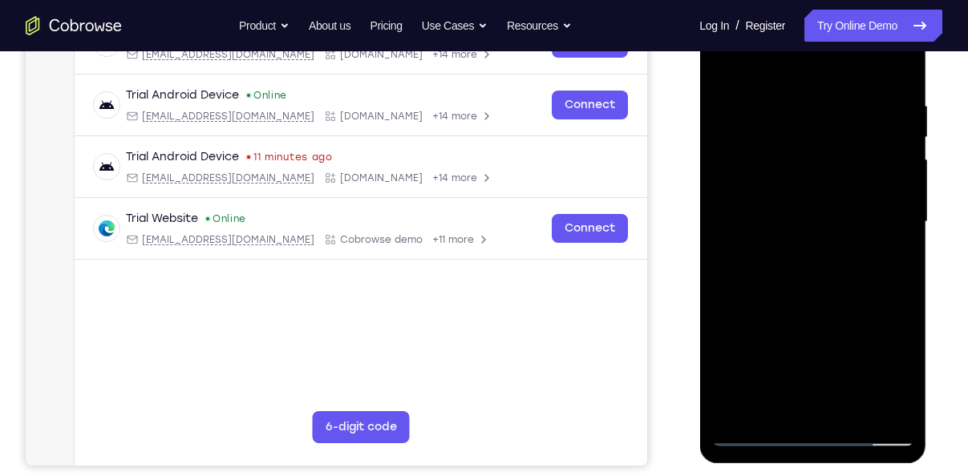
scroll to position [284, 0]
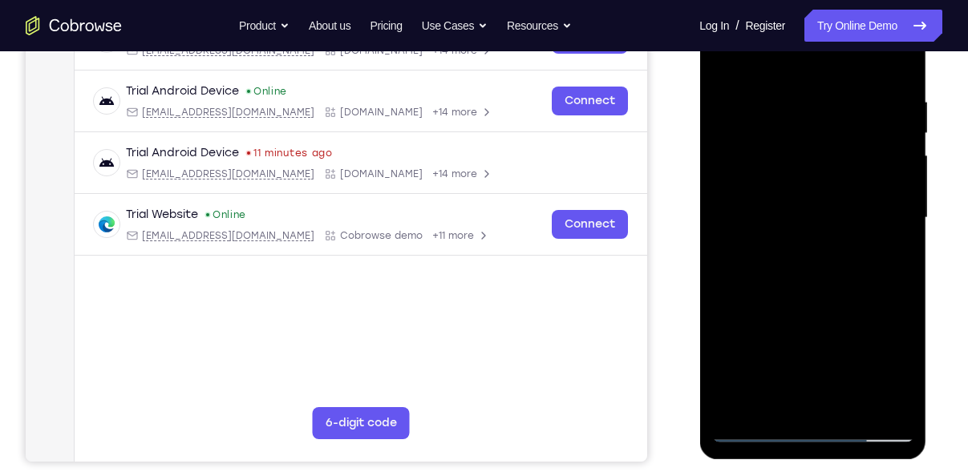
click at [793, 292] on div at bounding box center [812, 218] width 202 height 449
click at [850, 403] on div at bounding box center [812, 218] width 202 height 449
click at [814, 303] on div at bounding box center [812, 218] width 202 height 449
drag, startPoint x: 830, startPoint y: 200, endPoint x: 833, endPoint y: 287, distance: 87.5
click at [833, 287] on div at bounding box center [812, 218] width 202 height 449
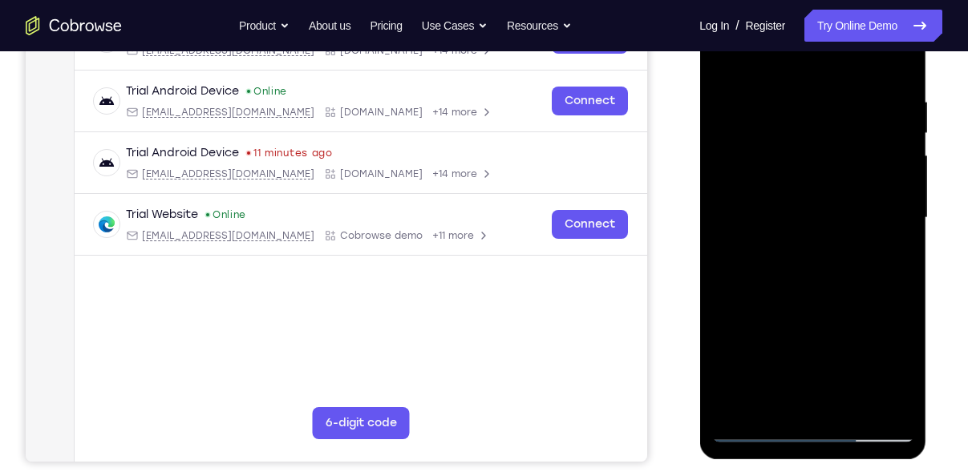
drag, startPoint x: 784, startPoint y: 162, endPoint x: 805, endPoint y: 276, distance: 115.8
click at [805, 276] on div at bounding box center [812, 218] width 202 height 449
click at [766, 321] on div at bounding box center [812, 218] width 202 height 449
click at [763, 423] on div at bounding box center [812, 218] width 202 height 449
click at [755, 431] on div at bounding box center [812, 218] width 202 height 449
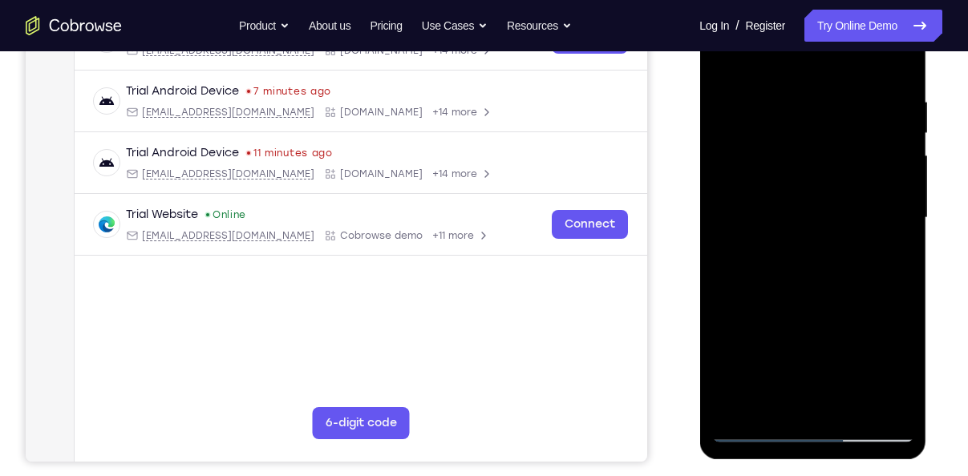
drag, startPoint x: 782, startPoint y: 398, endPoint x: 804, endPoint y: 163, distance: 236.1
click at [804, 163] on div at bounding box center [812, 218] width 202 height 449
drag, startPoint x: 816, startPoint y: 261, endPoint x: 814, endPoint y: 358, distance: 96.3
click at [814, 358] on div at bounding box center [812, 218] width 202 height 449
drag, startPoint x: 804, startPoint y: 238, endPoint x: 812, endPoint y: 354, distance: 115.8
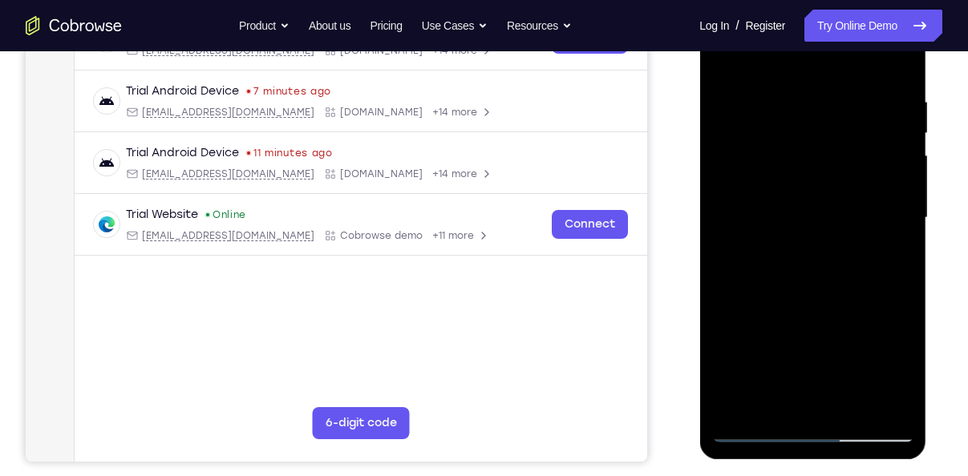
click at [812, 354] on div at bounding box center [812, 218] width 202 height 449
click at [730, 63] on div at bounding box center [812, 218] width 202 height 449
click at [853, 399] on div at bounding box center [812, 218] width 202 height 449
click at [763, 431] on div at bounding box center [812, 218] width 202 height 449
click at [785, 111] on div at bounding box center [812, 218] width 202 height 449
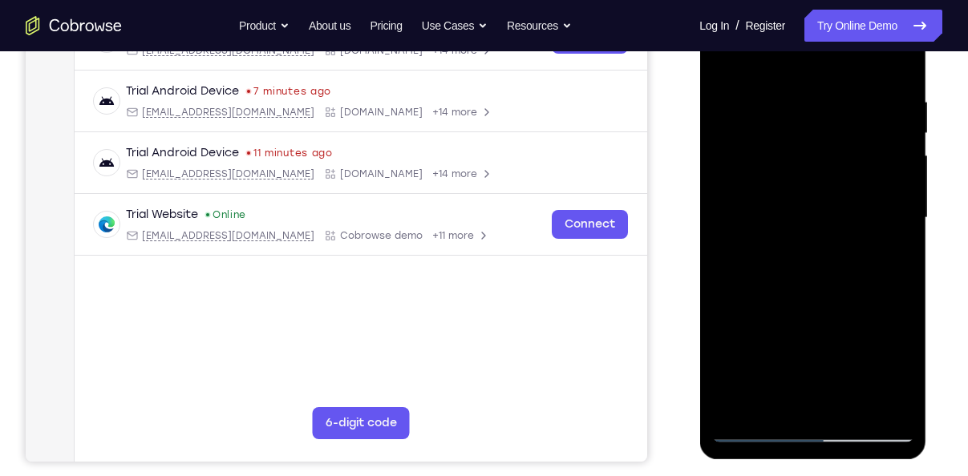
click at [816, 112] on div at bounding box center [812, 218] width 202 height 449
click at [801, 90] on div at bounding box center [812, 218] width 202 height 449
click at [814, 122] on div at bounding box center [812, 218] width 202 height 449
drag, startPoint x: 876, startPoint y: 225, endPoint x: 727, endPoint y: 238, distance: 149.0
click at [727, 238] on div at bounding box center [812, 218] width 202 height 449
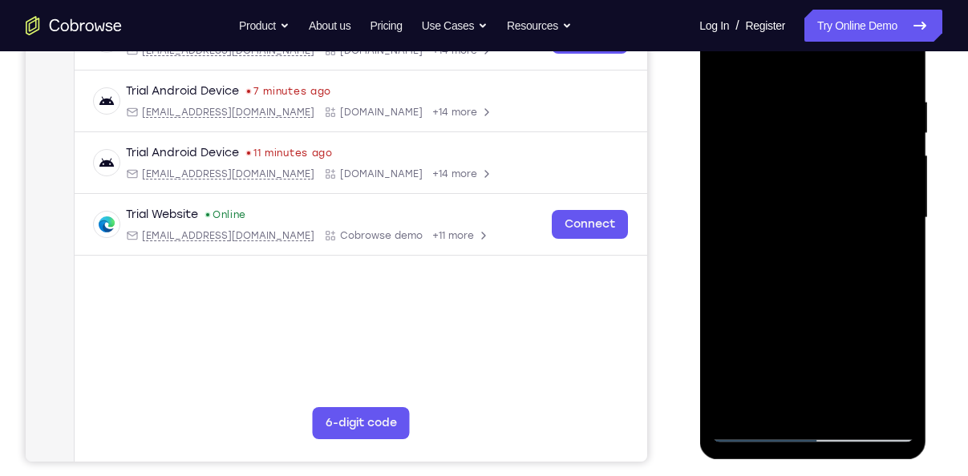
click at [909, 212] on div at bounding box center [812, 218] width 202 height 449
click at [829, 206] on div at bounding box center [812, 218] width 202 height 449
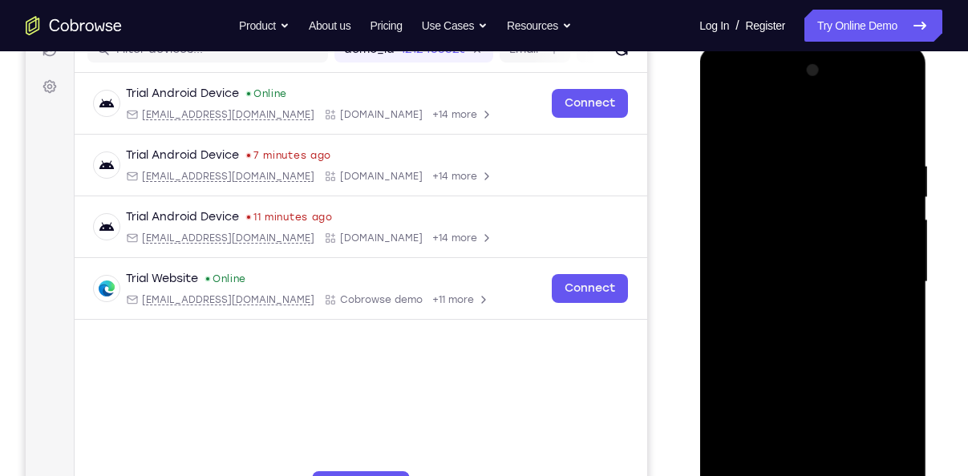
scroll to position [218, 0]
click at [802, 174] on div at bounding box center [812, 283] width 202 height 449
click at [848, 148] on div at bounding box center [812, 283] width 202 height 449
click at [759, 154] on div at bounding box center [812, 283] width 202 height 449
click at [720, 117] on div at bounding box center [812, 283] width 202 height 449
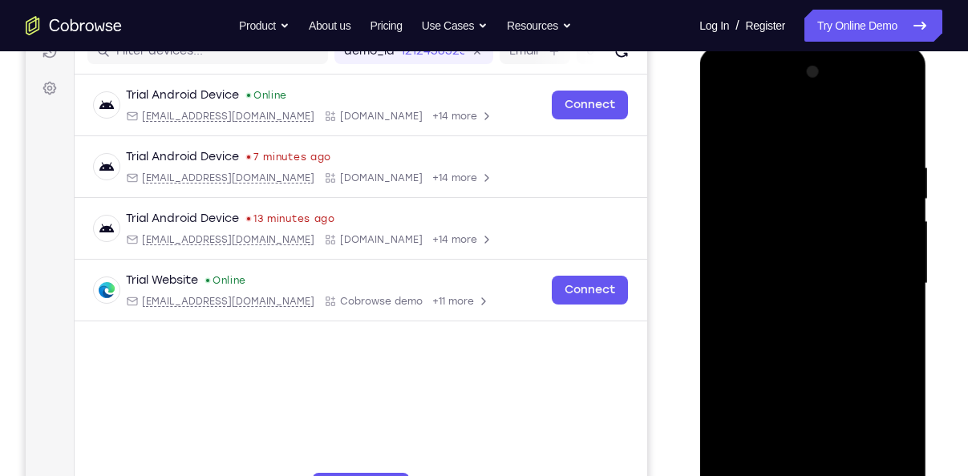
click at [723, 117] on div at bounding box center [812, 283] width 202 height 449
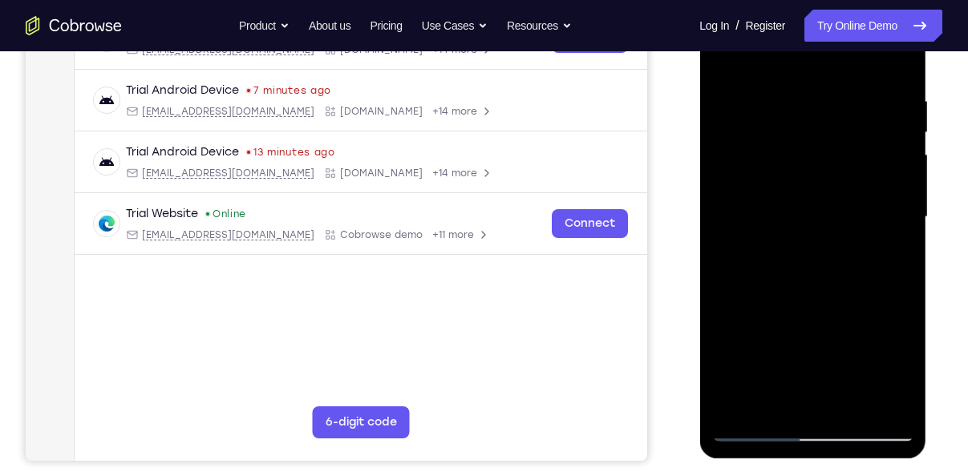
scroll to position [253, 0]
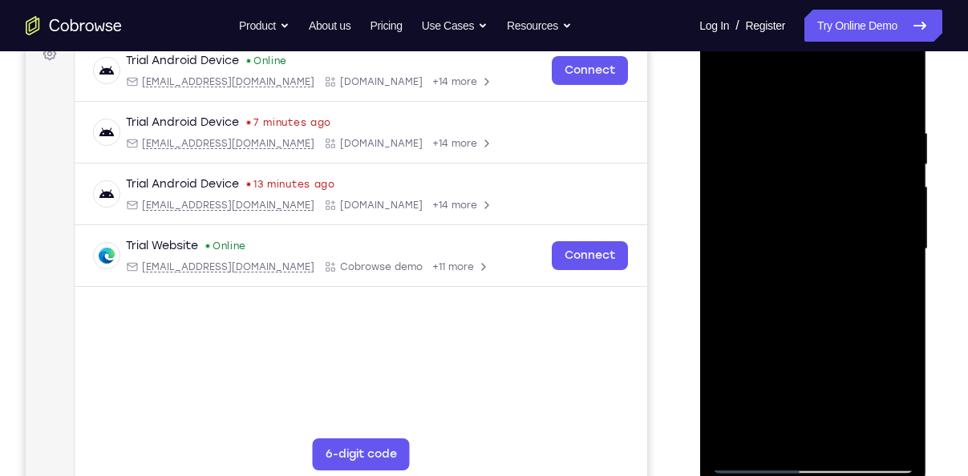
click at [894, 100] on div at bounding box center [812, 249] width 202 height 449
click at [896, 95] on div at bounding box center [812, 249] width 202 height 449
click at [835, 159] on div at bounding box center [812, 249] width 202 height 449
click at [804, 165] on div at bounding box center [812, 249] width 202 height 449
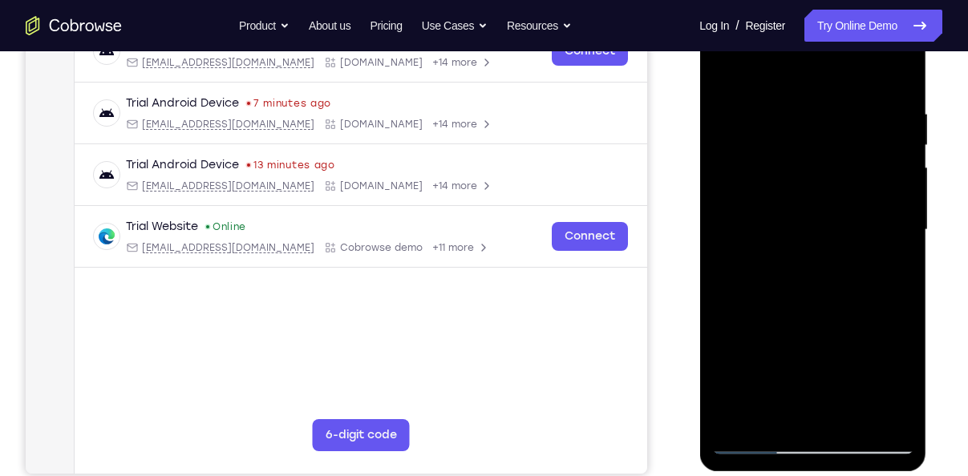
scroll to position [271, 0]
drag, startPoint x: 818, startPoint y: 149, endPoint x: 846, endPoint y: 229, distance: 85.0
click at [846, 229] on div at bounding box center [812, 230] width 202 height 449
drag, startPoint x: 809, startPoint y: 148, endPoint x: 826, endPoint y: 230, distance: 84.3
click at [826, 230] on div at bounding box center [812, 230] width 202 height 449
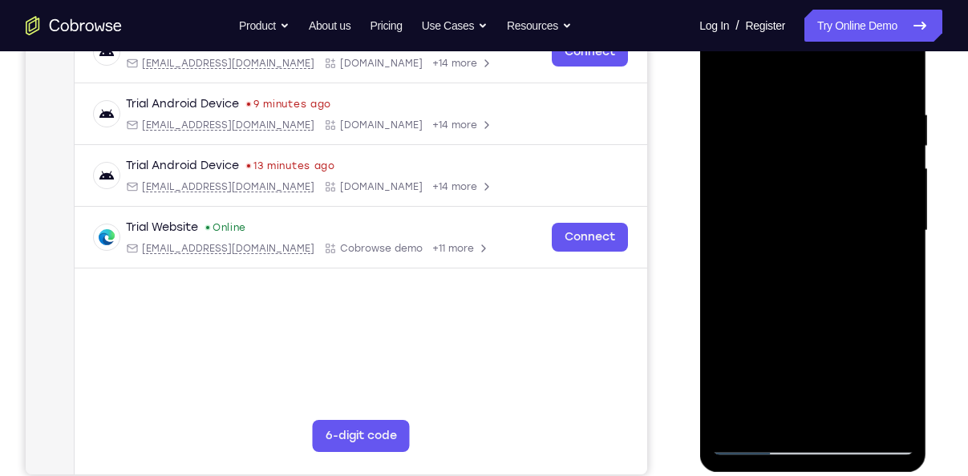
click at [784, 258] on div at bounding box center [812, 230] width 202 height 449
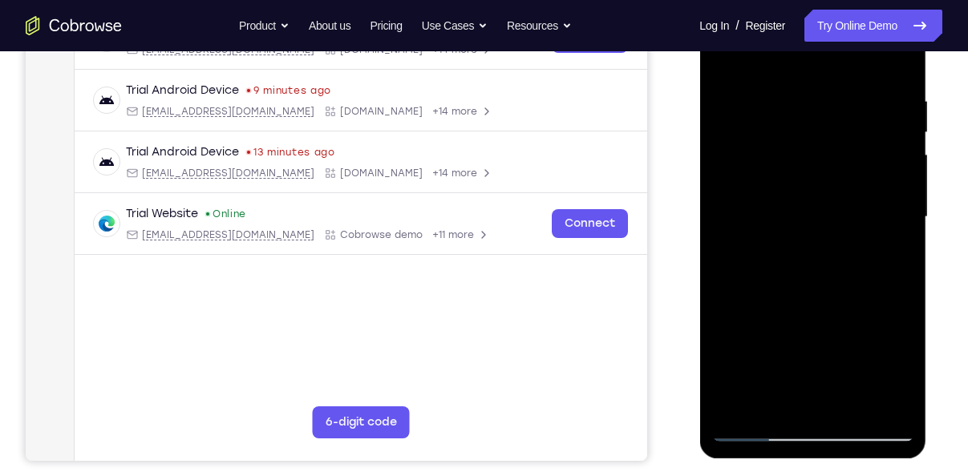
scroll to position [287, 0]
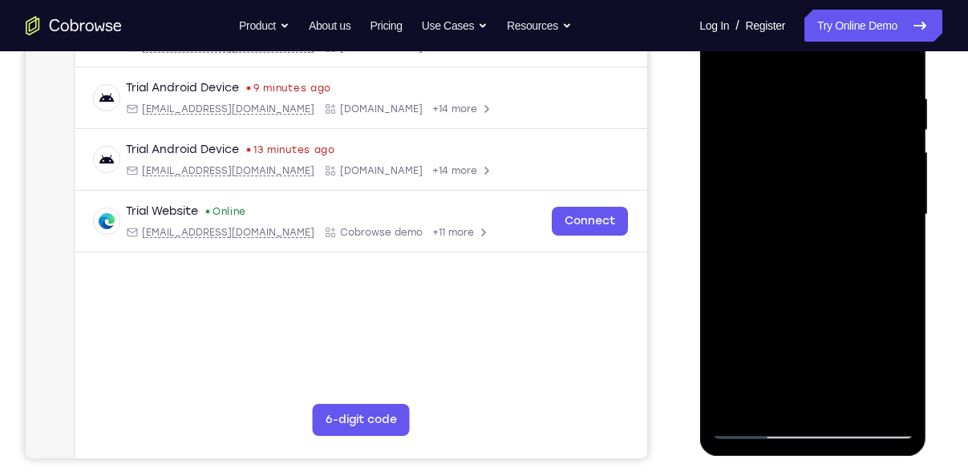
click at [908, 291] on div at bounding box center [812, 214] width 202 height 449
click at [845, 292] on div at bounding box center [812, 214] width 202 height 449
drag, startPoint x: 834, startPoint y: 299, endPoint x: 829, endPoint y: 200, distance: 99.6
click at [829, 200] on div at bounding box center [812, 214] width 202 height 449
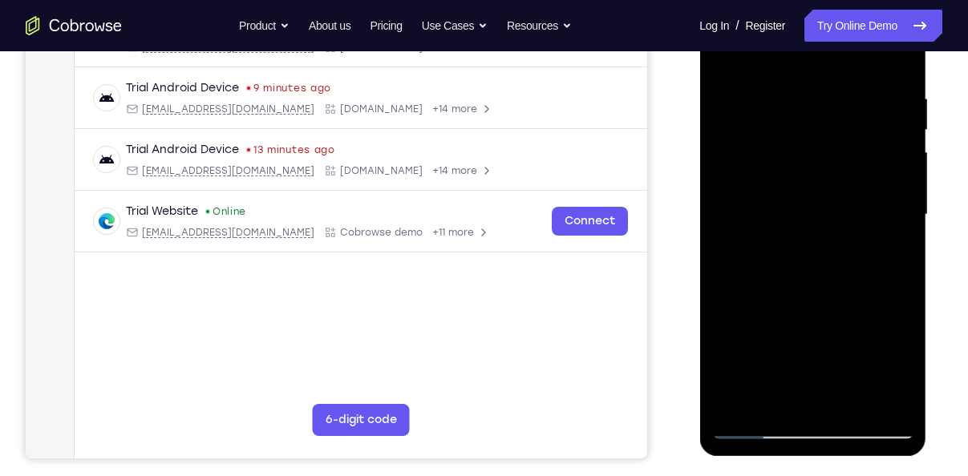
drag, startPoint x: 815, startPoint y: 315, endPoint x: 807, endPoint y: 233, distance: 82.2
click at [807, 233] on div at bounding box center [812, 214] width 202 height 449
click at [752, 286] on div at bounding box center [812, 214] width 202 height 449
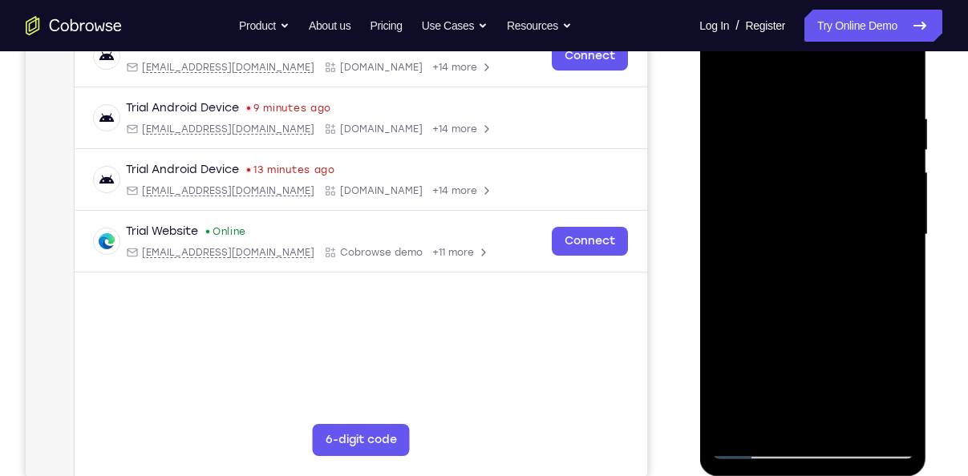
drag, startPoint x: 812, startPoint y: 152, endPoint x: 813, endPoint y: 245, distance: 92.2
click at [813, 245] on div at bounding box center [812, 234] width 202 height 449
click at [719, 59] on div at bounding box center [812, 234] width 202 height 449
click at [735, 184] on div at bounding box center [812, 234] width 202 height 449
drag, startPoint x: 827, startPoint y: 278, endPoint x: 813, endPoint y: 152, distance: 126.7
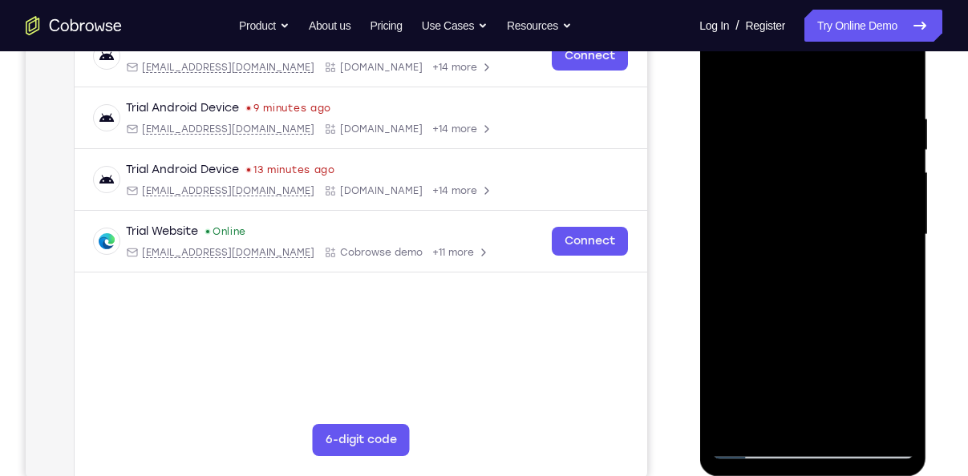
click at [813, 152] on div at bounding box center [812, 234] width 202 height 449
drag, startPoint x: 818, startPoint y: 316, endPoint x: 812, endPoint y: 182, distance: 134.1
click at [812, 182] on div at bounding box center [812, 234] width 202 height 449
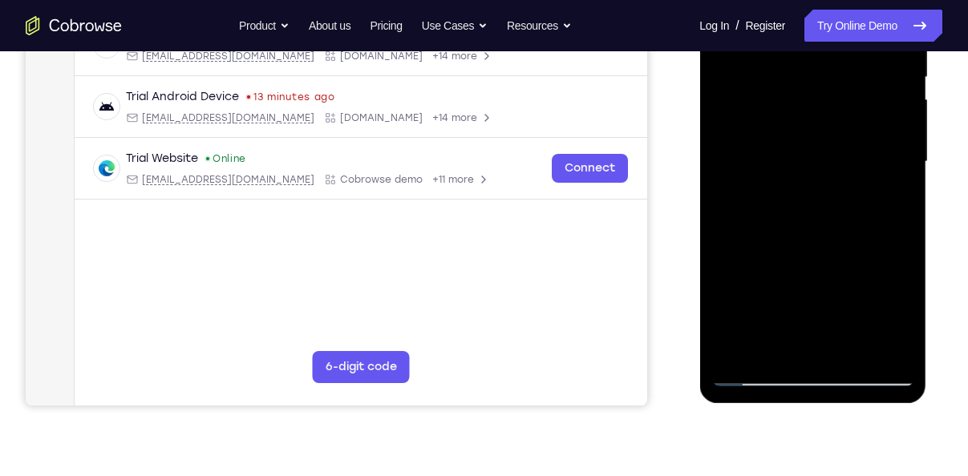
scroll to position [342, 0]
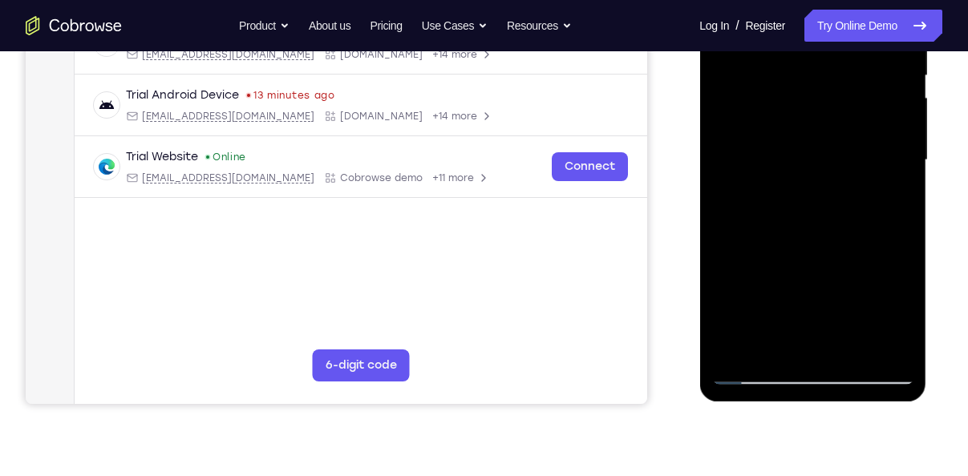
drag, startPoint x: 846, startPoint y: 215, endPoint x: 821, endPoint y: 143, distance: 76.3
click at [821, 143] on div at bounding box center [812, 160] width 202 height 449
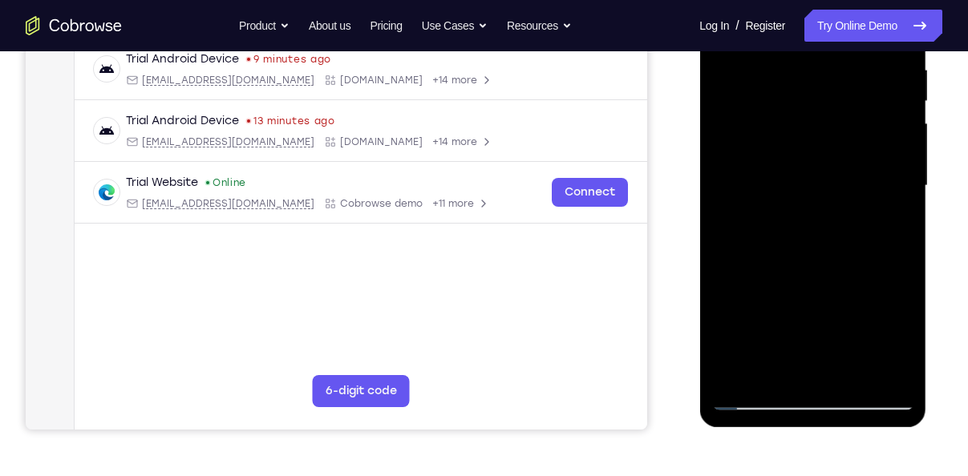
scroll to position [321, 0]
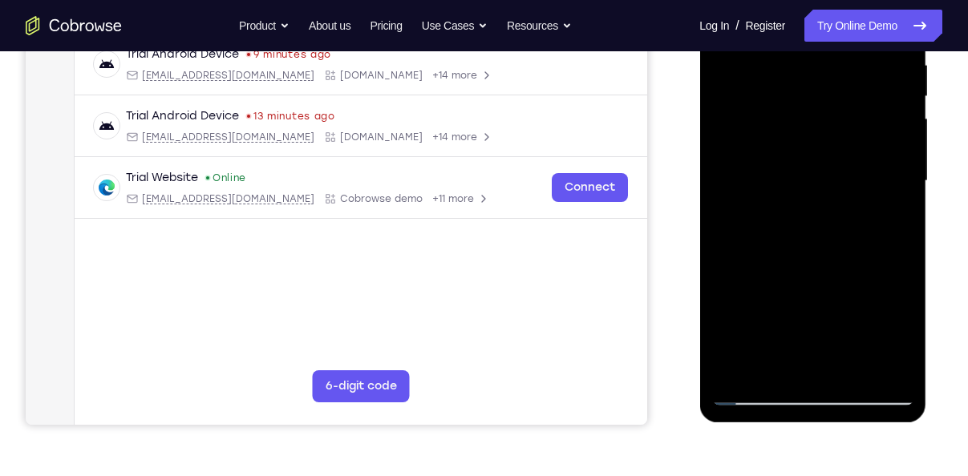
click at [773, 368] on div at bounding box center [812, 181] width 202 height 449
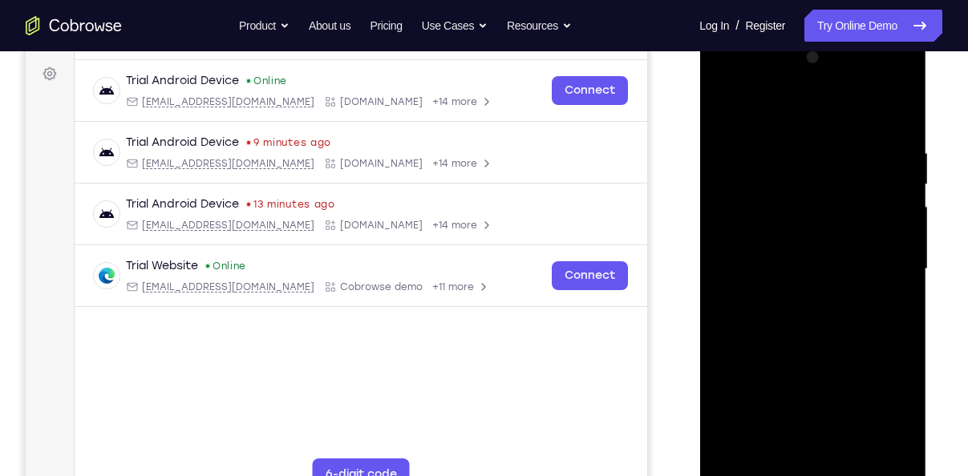
scroll to position [233, 0]
click at [773, 112] on div at bounding box center [812, 269] width 202 height 449
click at [776, 136] on div at bounding box center [812, 269] width 202 height 449
drag, startPoint x: 885, startPoint y: 160, endPoint x: 881, endPoint y: 222, distance: 62.7
click at [881, 222] on div at bounding box center [812, 269] width 202 height 449
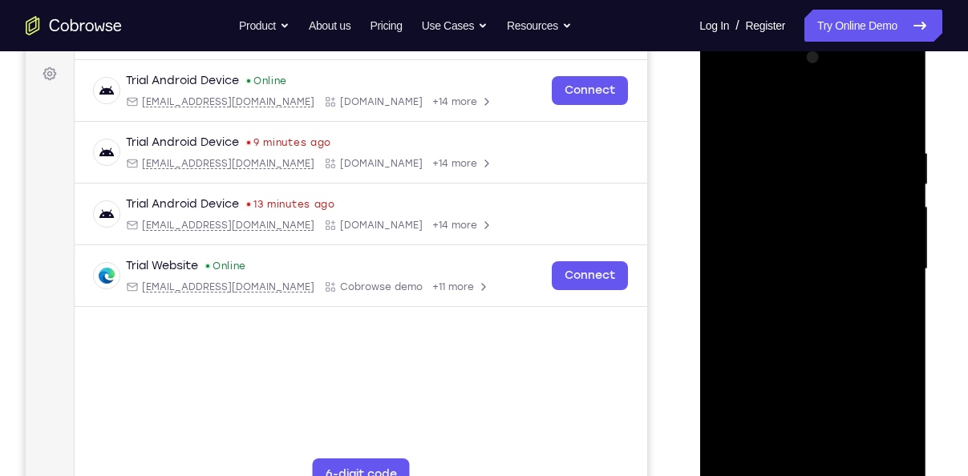
click at [723, 105] on div at bounding box center [812, 269] width 202 height 449
click at [737, 319] on div at bounding box center [812, 269] width 202 height 449
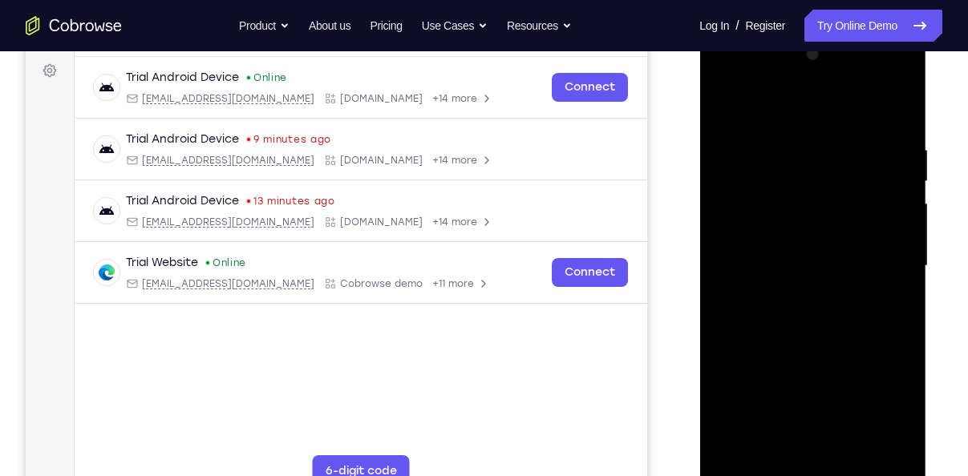
scroll to position [234, 0]
click at [903, 104] on div at bounding box center [812, 267] width 202 height 449
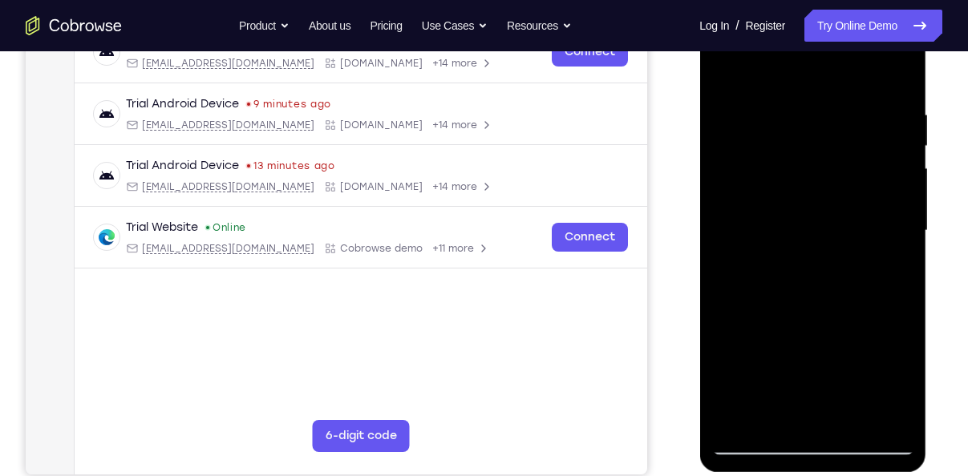
scroll to position [272, 0]
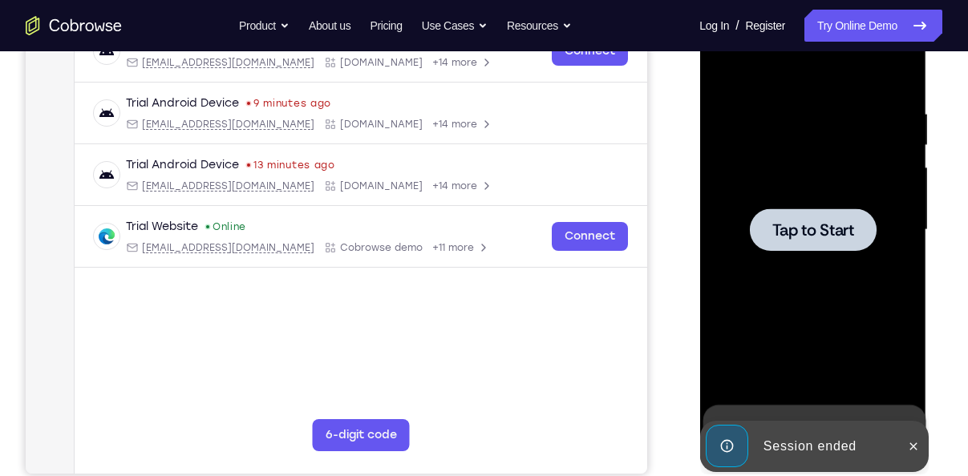
click at [815, 212] on div at bounding box center [812, 230] width 127 height 43
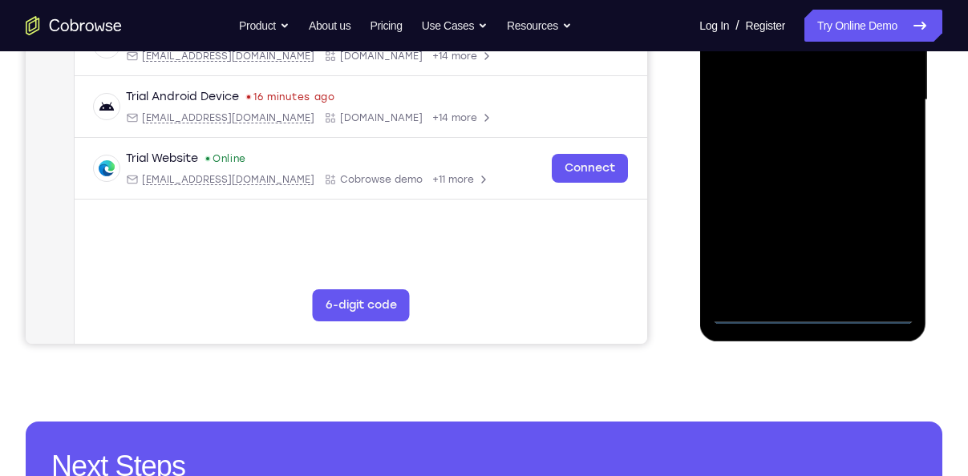
scroll to position [403, 0]
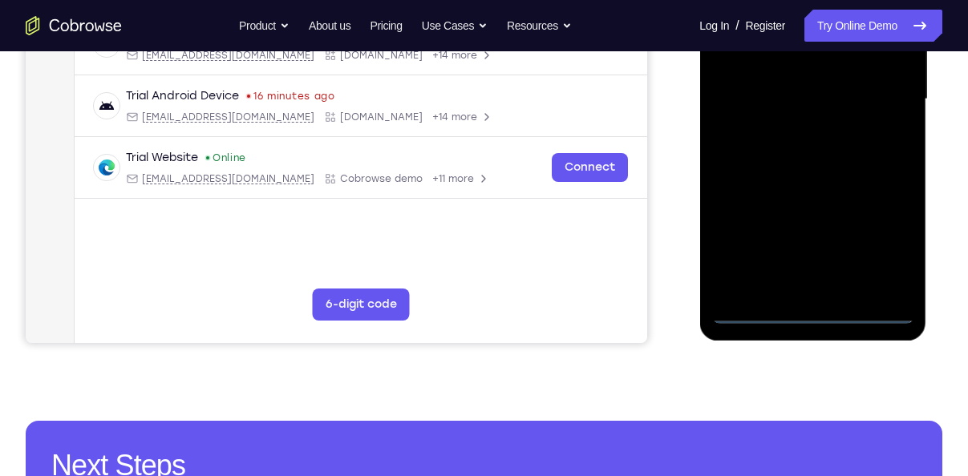
click at [813, 318] on div at bounding box center [812, 99] width 202 height 449
click at [876, 251] on div at bounding box center [812, 99] width 202 height 449
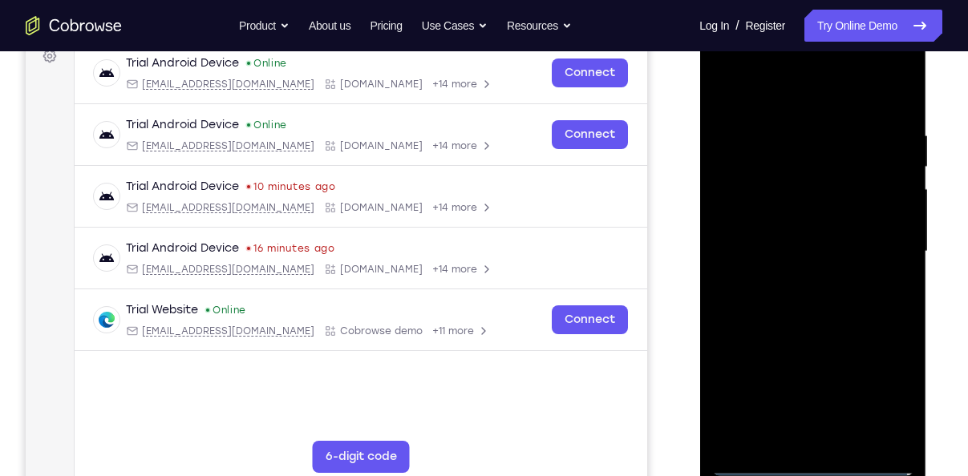
scroll to position [245, 0]
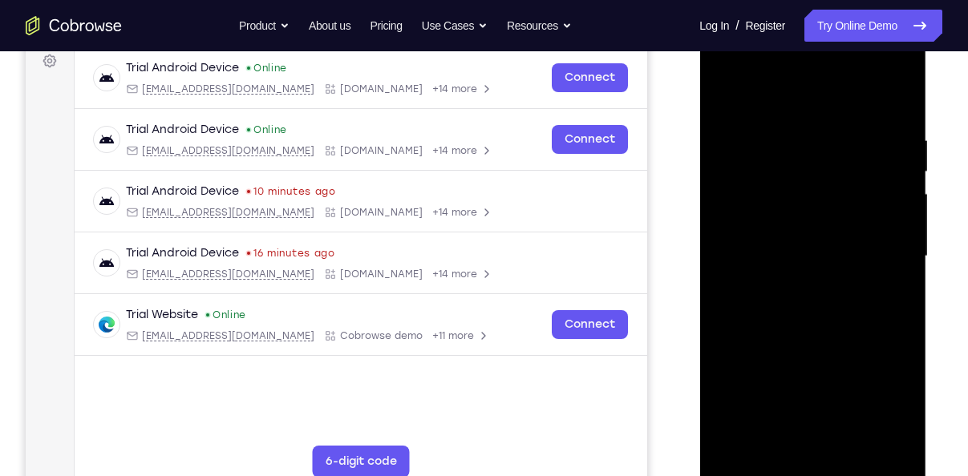
click at [768, 92] on div at bounding box center [812, 256] width 202 height 449
click at [879, 242] on div at bounding box center [812, 256] width 202 height 449
click at [793, 281] on div at bounding box center [812, 256] width 202 height 449
click at [800, 245] on div at bounding box center [812, 256] width 202 height 449
click at [777, 227] on div at bounding box center [812, 256] width 202 height 449
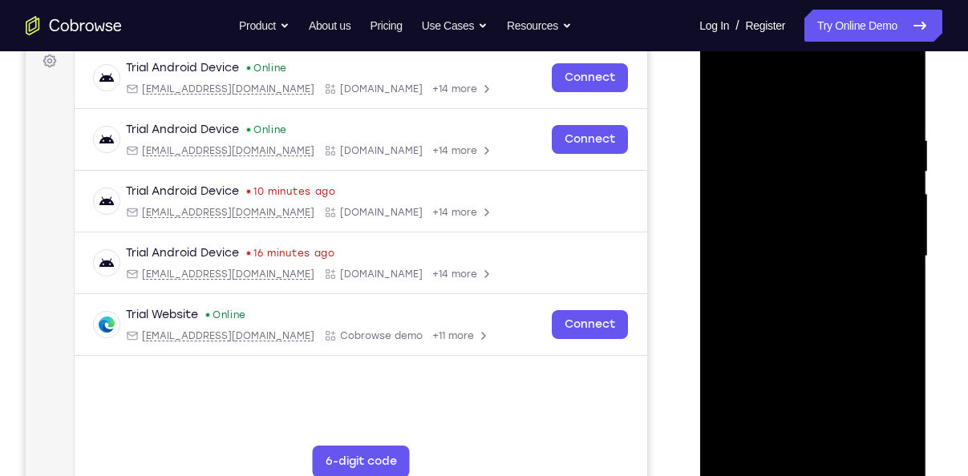
click at [775, 249] on div at bounding box center [812, 256] width 202 height 449
click at [777, 310] on div at bounding box center [812, 256] width 202 height 449
click at [824, 307] on div at bounding box center [812, 256] width 202 height 449
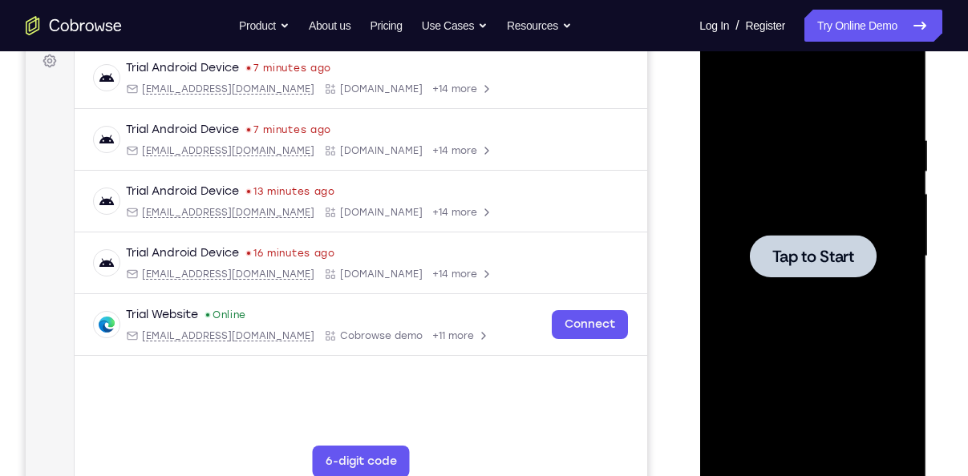
click at [791, 288] on div at bounding box center [812, 256] width 202 height 449
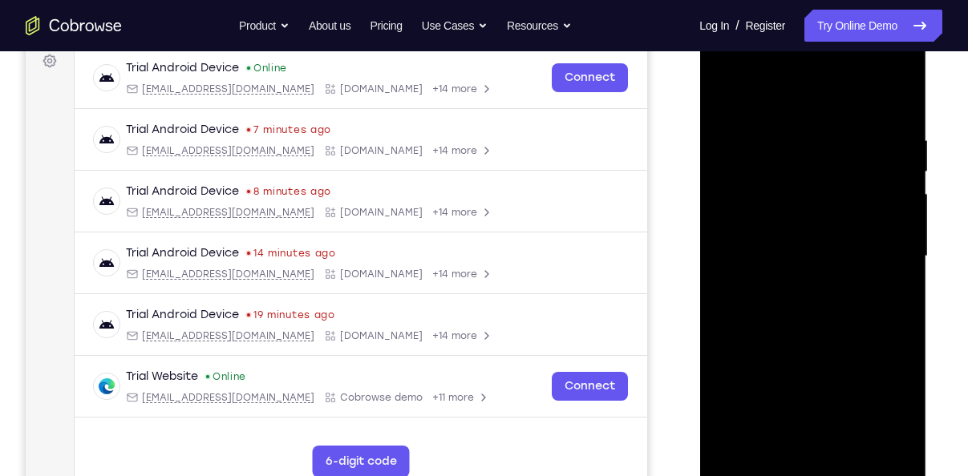
scroll to position [336, 0]
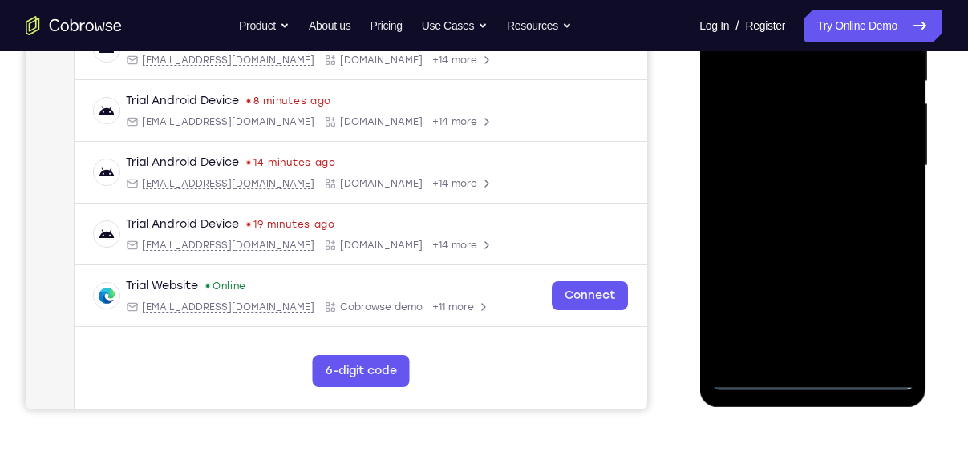
click at [814, 386] on div at bounding box center [812, 165] width 202 height 449
click at [881, 313] on div at bounding box center [812, 165] width 202 height 449
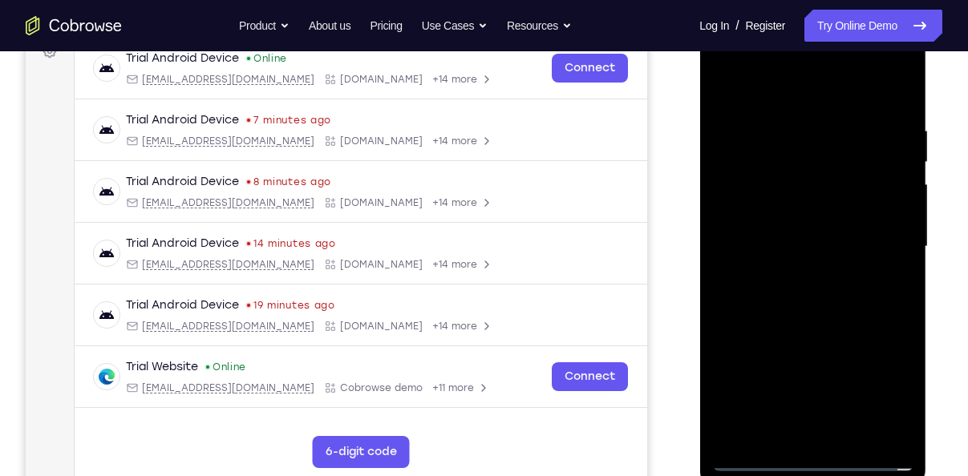
scroll to position [253, 0]
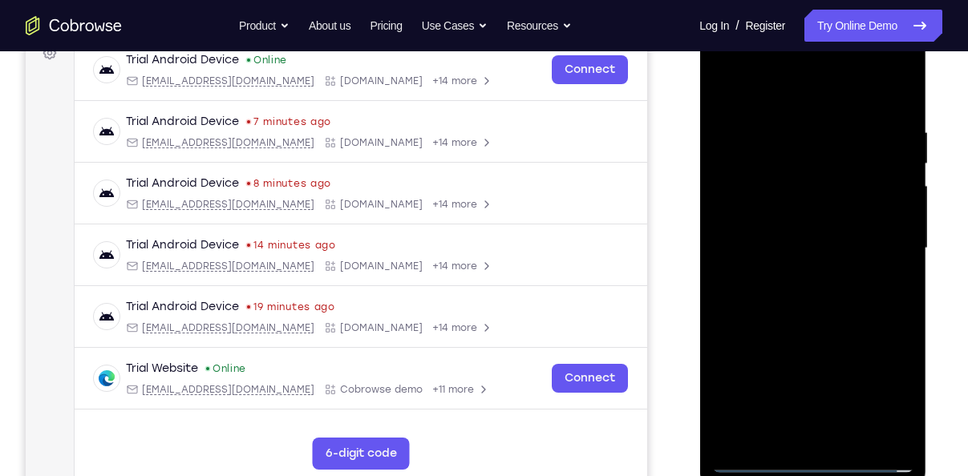
click at [768, 104] on div at bounding box center [812, 248] width 202 height 449
click at [891, 237] on div at bounding box center [812, 248] width 202 height 449
click at [795, 282] on div at bounding box center [812, 248] width 202 height 449
click at [802, 233] on div at bounding box center [812, 248] width 202 height 449
click at [791, 224] on div at bounding box center [812, 248] width 202 height 449
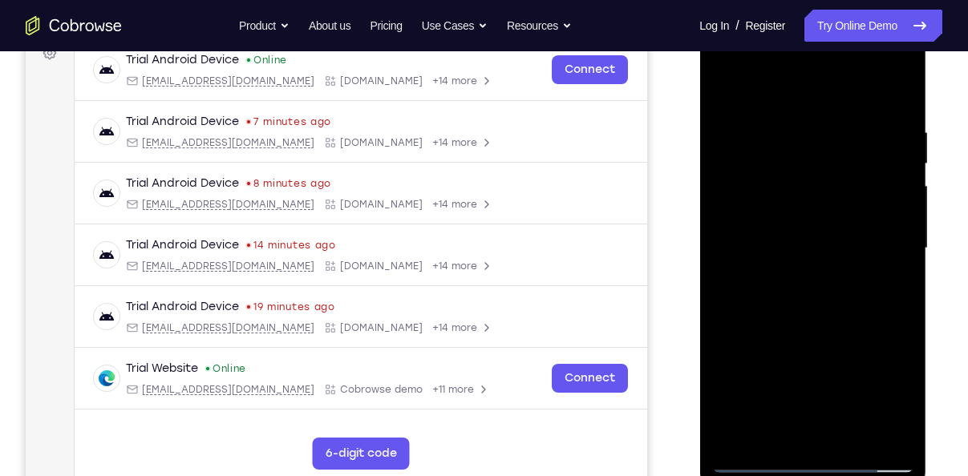
click at [808, 252] on div at bounding box center [812, 248] width 202 height 449
click at [811, 314] on div at bounding box center [812, 248] width 202 height 449
click at [806, 305] on div at bounding box center [812, 248] width 202 height 449
click at [816, 291] on div at bounding box center [812, 248] width 202 height 449
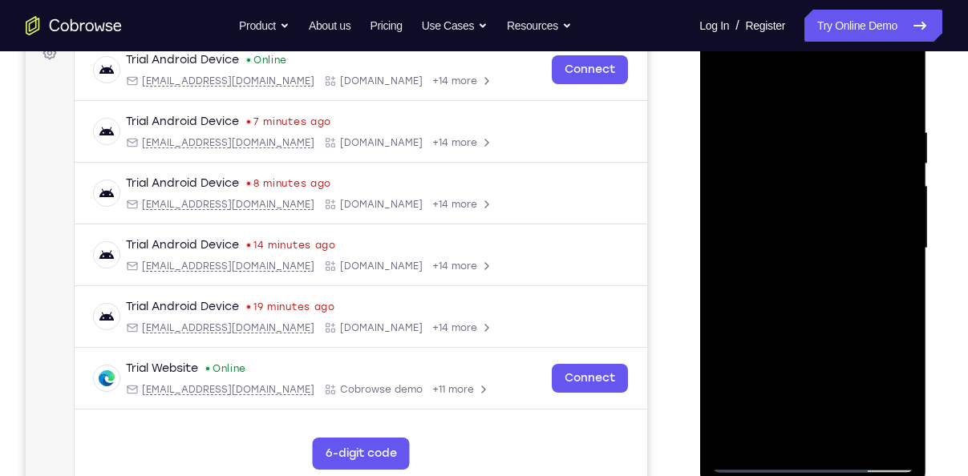
click at [792, 309] on div at bounding box center [812, 248] width 202 height 449
click at [861, 319] on div at bounding box center [812, 248] width 202 height 449
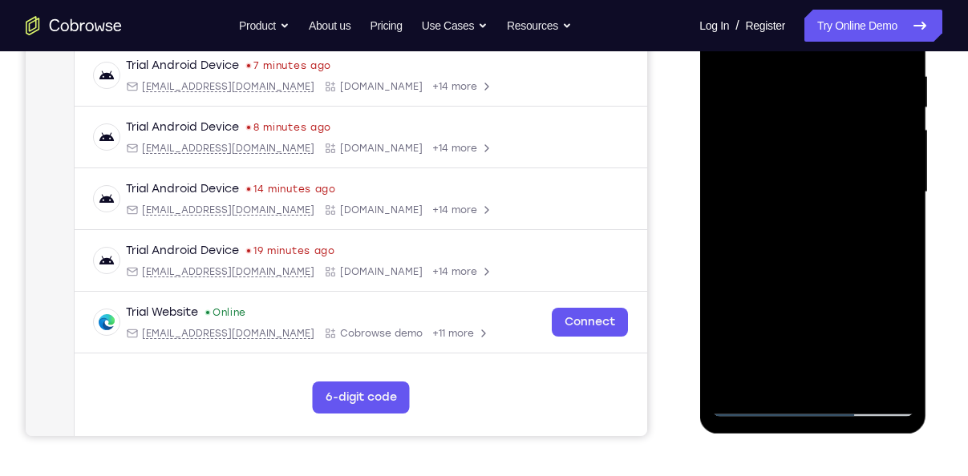
scroll to position [311, 0]
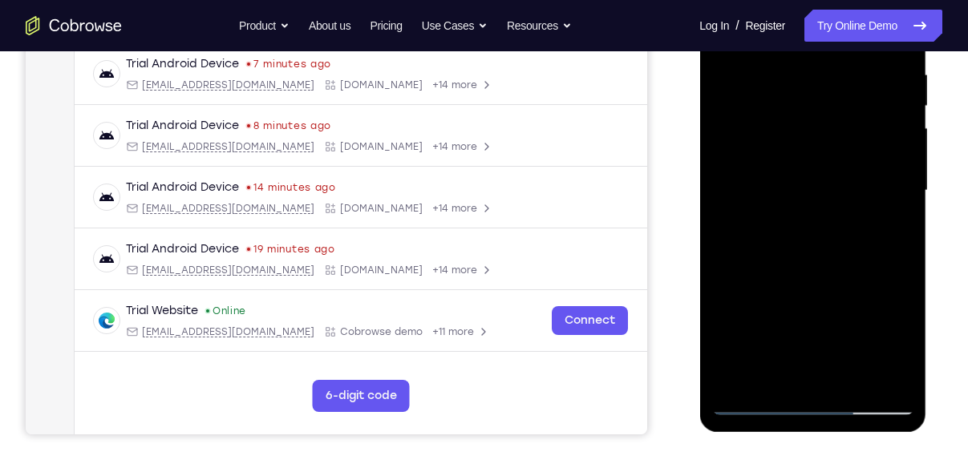
click at [857, 384] on div at bounding box center [812, 190] width 202 height 449
click at [780, 278] on div at bounding box center [812, 190] width 202 height 449
click at [807, 280] on div at bounding box center [812, 190] width 202 height 449
click at [813, 277] on div at bounding box center [812, 190] width 202 height 449
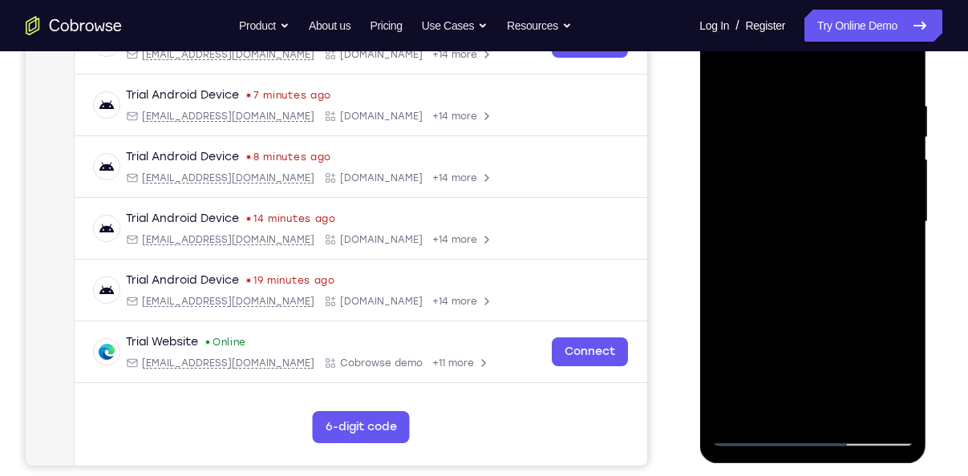
scroll to position [279, 0]
click at [719, 64] on div at bounding box center [812, 222] width 202 height 449
click at [721, 68] on div at bounding box center [812, 222] width 202 height 449
click at [782, 203] on div at bounding box center [812, 222] width 202 height 449
click at [852, 407] on div at bounding box center [812, 222] width 202 height 449
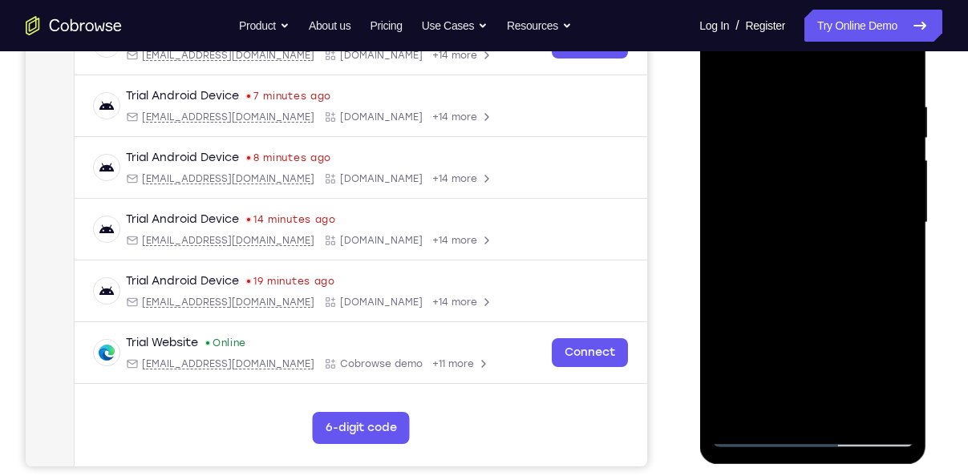
click at [788, 203] on div at bounding box center [812, 222] width 202 height 449
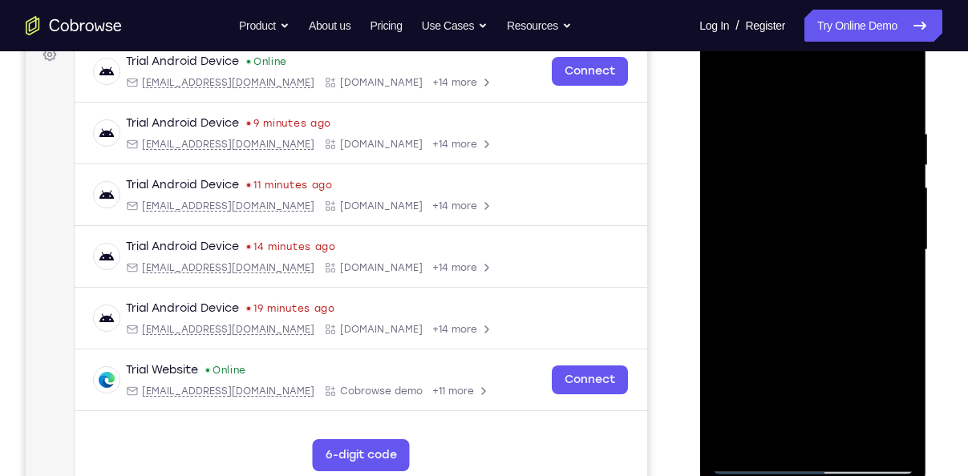
scroll to position [251, 0]
click at [720, 91] on div at bounding box center [812, 250] width 202 height 449
drag, startPoint x: 858, startPoint y: 341, endPoint x: 857, endPoint y: 246, distance: 94.7
click at [857, 246] on div at bounding box center [812, 250] width 202 height 449
drag, startPoint x: 830, startPoint y: 319, endPoint x: 836, endPoint y: 210, distance: 109.3
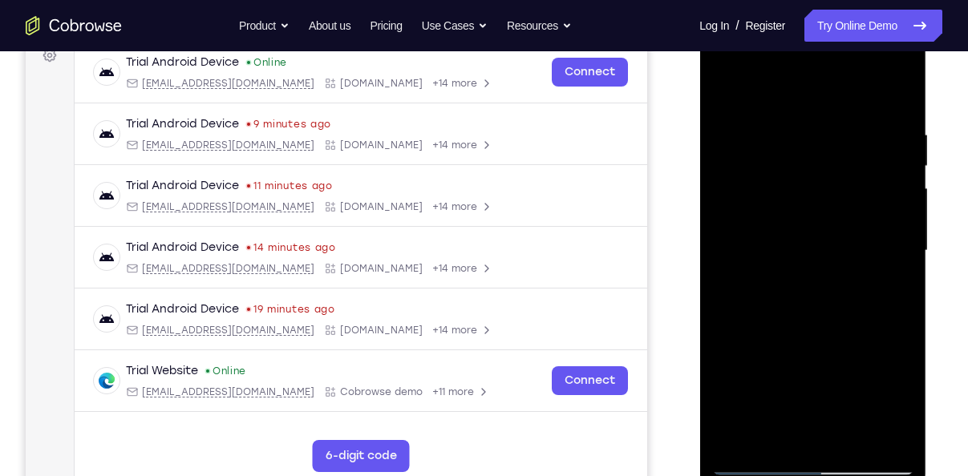
click at [836, 210] on div at bounding box center [812, 250] width 202 height 449
drag, startPoint x: 814, startPoint y: 377, endPoint x: 827, endPoint y: 234, distance: 143.3
click at [827, 234] on div at bounding box center [812, 250] width 202 height 449
drag, startPoint x: 824, startPoint y: 331, endPoint x: 832, endPoint y: 252, distance: 79.8
click at [832, 252] on div at bounding box center [812, 250] width 202 height 449
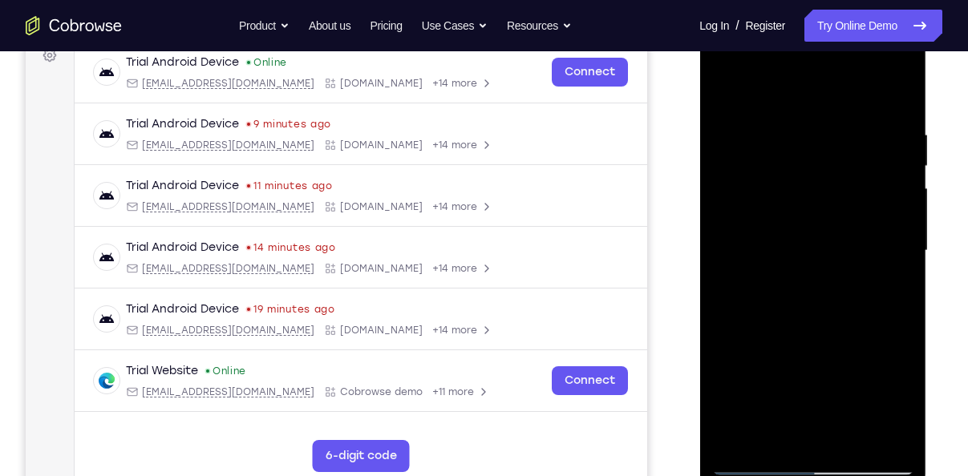
click at [782, 107] on div at bounding box center [812, 250] width 202 height 449
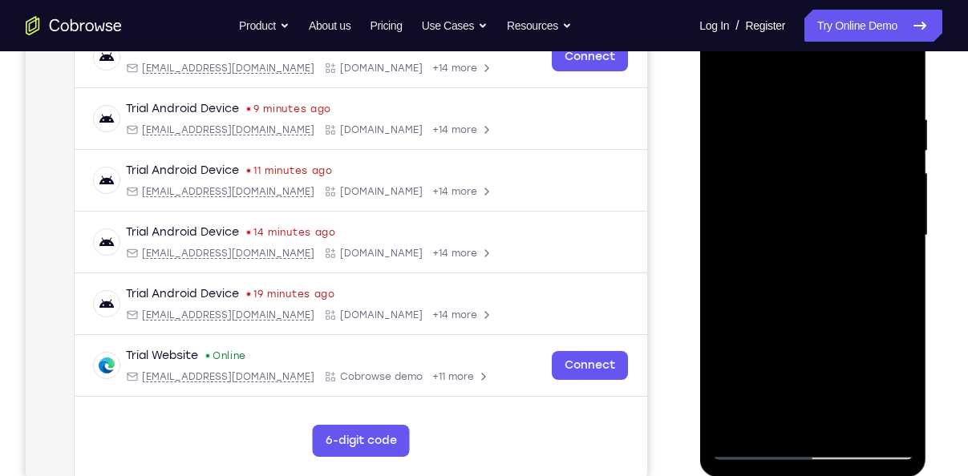
scroll to position [265, 0]
drag, startPoint x: 808, startPoint y: 216, endPoint x: 810, endPoint y: 95, distance: 121.1
click at [810, 95] on div at bounding box center [812, 236] width 202 height 449
drag, startPoint x: 816, startPoint y: 208, endPoint x: 828, endPoint y: 91, distance: 116.9
click at [828, 91] on div at bounding box center [812, 236] width 202 height 449
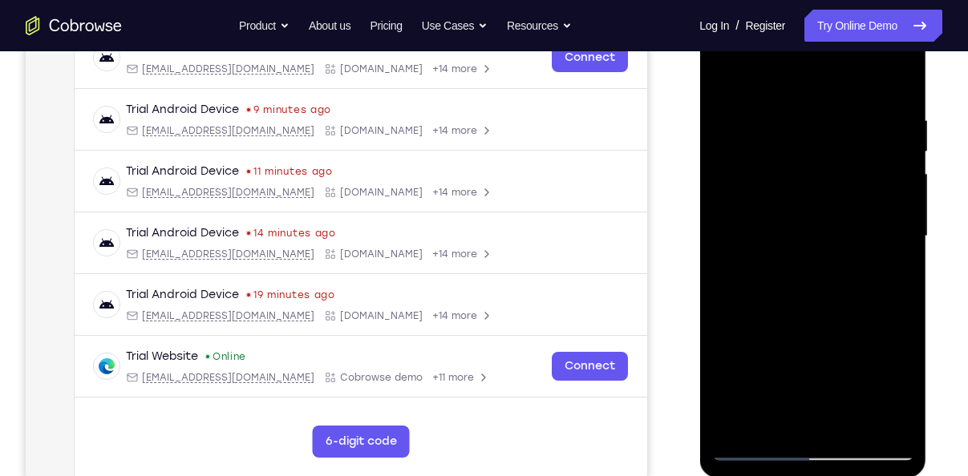
drag, startPoint x: 835, startPoint y: 206, endPoint x: 823, endPoint y: 77, distance: 129.7
click at [823, 77] on div at bounding box center [812, 236] width 202 height 449
drag, startPoint x: 834, startPoint y: 189, endPoint x: 836, endPoint y: 91, distance: 97.9
click at [836, 91] on div at bounding box center [812, 236] width 202 height 449
click at [723, 103] on div at bounding box center [812, 236] width 202 height 449
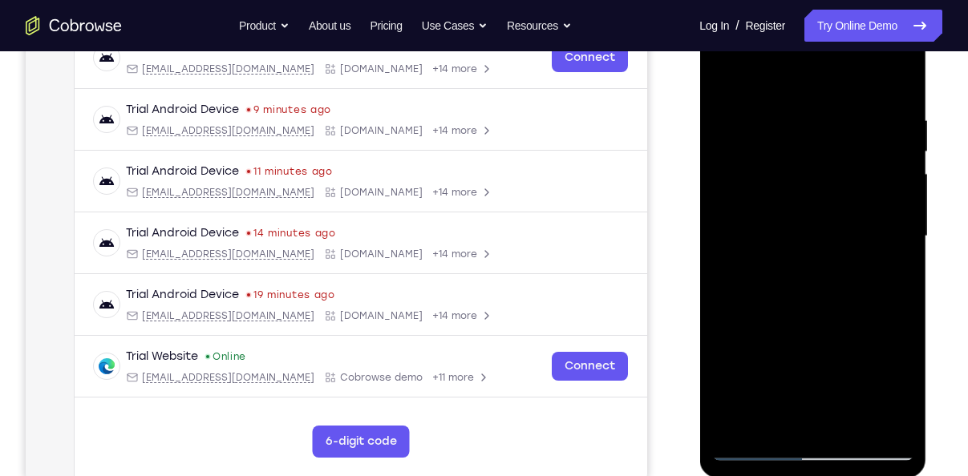
click at [893, 71] on div at bounding box center [812, 236] width 202 height 449
drag, startPoint x: 836, startPoint y: 257, endPoint x: 828, endPoint y: 103, distance: 154.2
click at [828, 103] on div at bounding box center [812, 236] width 202 height 449
click at [723, 76] on div at bounding box center [812, 236] width 202 height 449
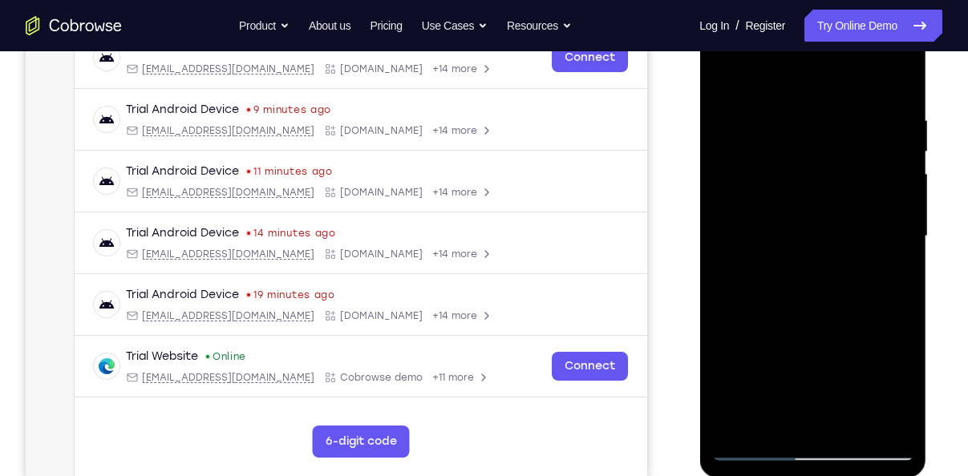
click at [897, 75] on div at bounding box center [812, 236] width 202 height 449
drag, startPoint x: 826, startPoint y: 302, endPoint x: 833, endPoint y: 63, distance: 239.9
click at [833, 63] on div at bounding box center [812, 236] width 202 height 449
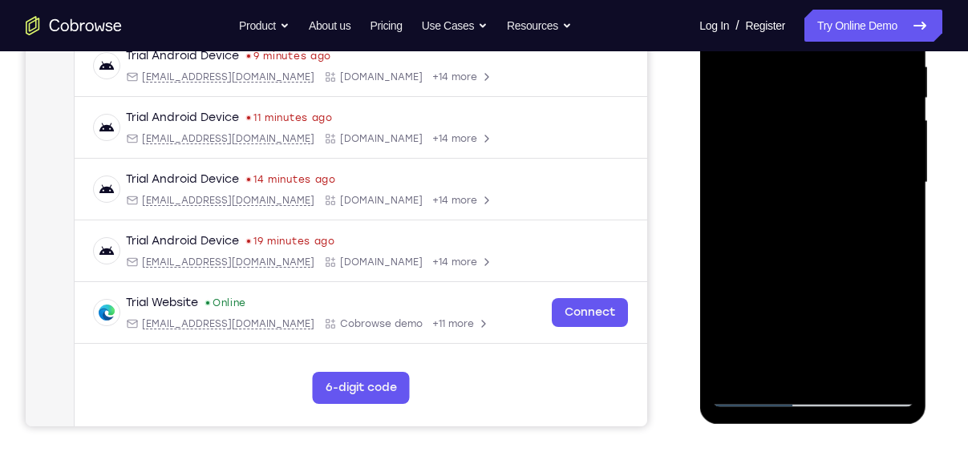
scroll to position [322, 0]
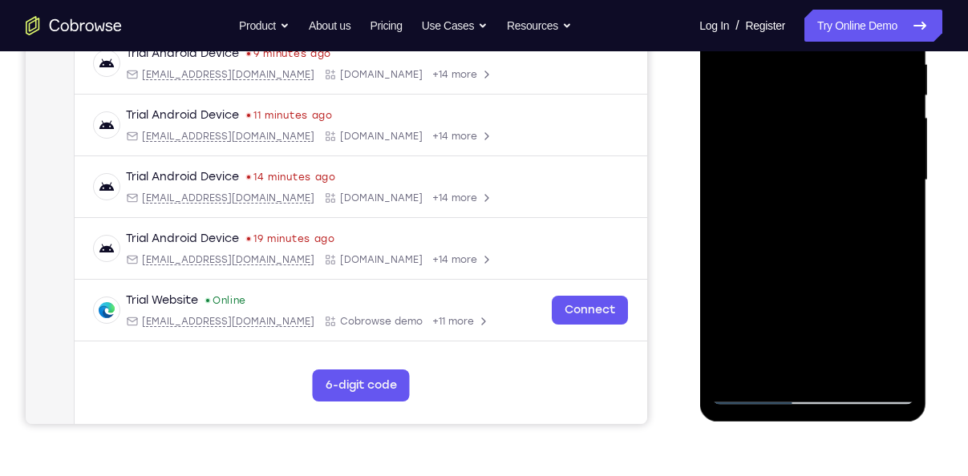
click at [905, 350] on div at bounding box center [812, 180] width 202 height 449
drag, startPoint x: 811, startPoint y: 290, endPoint x: 808, endPoint y: 119, distance: 171.7
click at [808, 119] on div at bounding box center [812, 180] width 202 height 449
drag, startPoint x: 823, startPoint y: 296, endPoint x: 815, endPoint y: 118, distance: 178.2
click at [815, 118] on div at bounding box center [812, 180] width 202 height 449
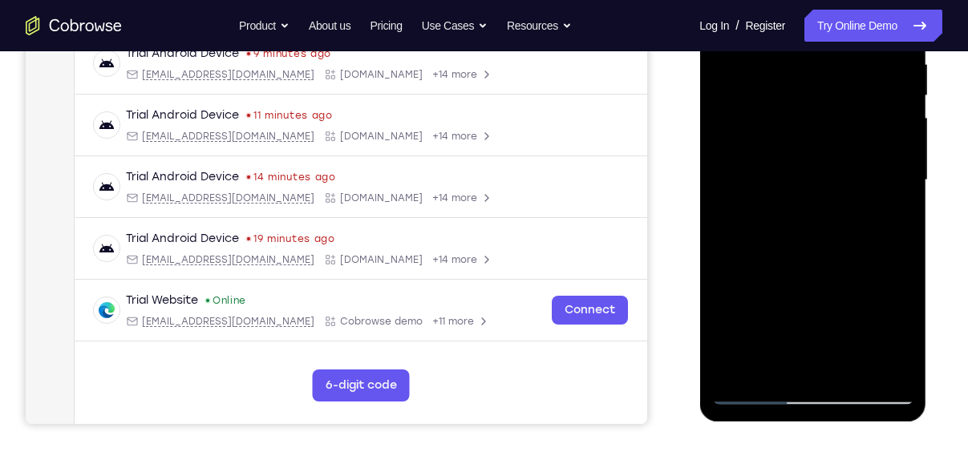
drag, startPoint x: 804, startPoint y: 229, endPoint x: 783, endPoint y: 95, distance: 135.5
click at [783, 95] on div at bounding box center [812, 180] width 202 height 449
drag, startPoint x: 790, startPoint y: 298, endPoint x: 789, endPoint y: 128, distance: 169.2
click at [789, 128] on div at bounding box center [812, 180] width 202 height 449
drag, startPoint x: 800, startPoint y: 290, endPoint x: 799, endPoint y: 138, distance: 151.6
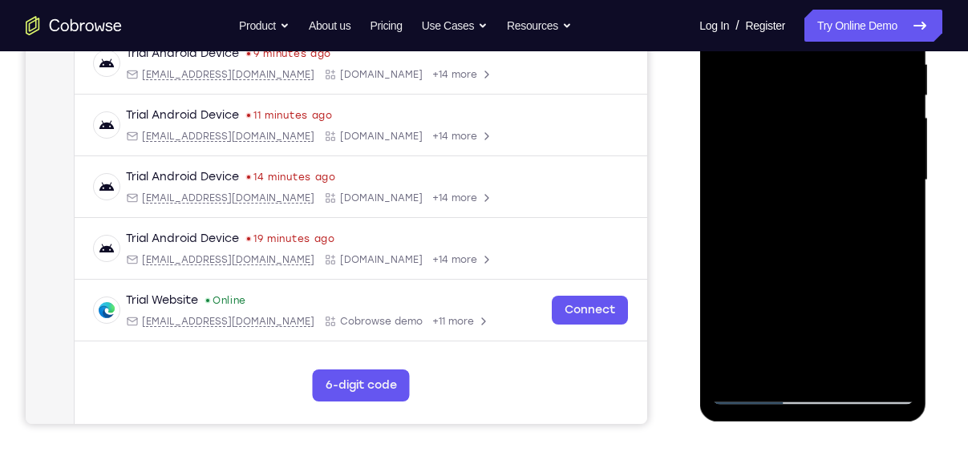
click at [799, 138] on div at bounding box center [812, 180] width 202 height 449
drag, startPoint x: 820, startPoint y: 289, endPoint x: 814, endPoint y: 164, distance: 125.3
click at [814, 164] on div at bounding box center [812, 180] width 202 height 449
drag, startPoint x: 799, startPoint y: 337, endPoint x: 794, endPoint y: 238, distance: 98.8
click at [794, 238] on div at bounding box center [812, 180] width 202 height 449
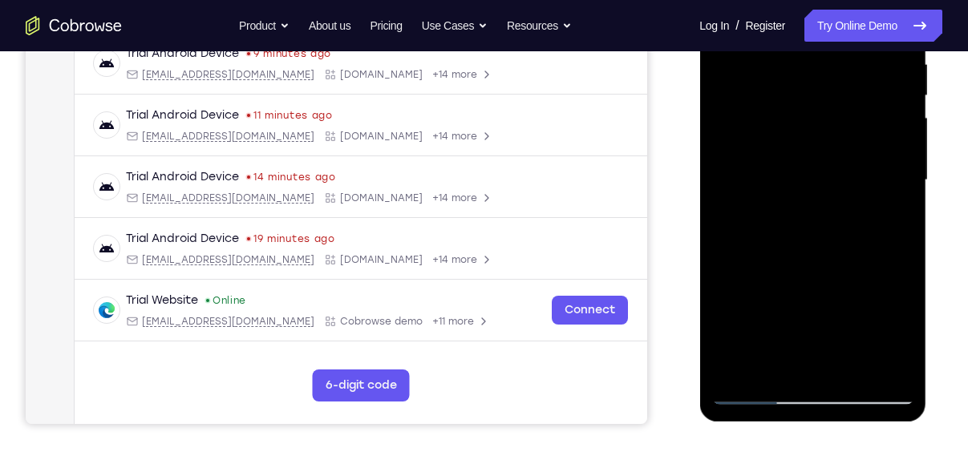
drag, startPoint x: 802, startPoint y: 330, endPoint x: 803, endPoint y: 207, distance: 122.7
click at [803, 207] on div at bounding box center [812, 180] width 202 height 449
drag, startPoint x: 796, startPoint y: 317, endPoint x: 792, endPoint y: 190, distance: 126.8
click at [792, 190] on div at bounding box center [812, 180] width 202 height 449
click at [875, 282] on div at bounding box center [812, 180] width 202 height 449
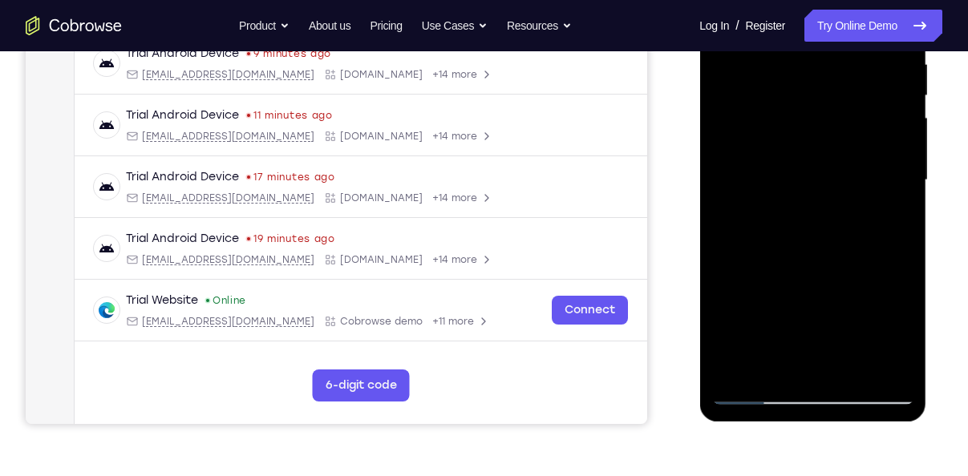
click at [879, 173] on div at bounding box center [812, 180] width 202 height 449
click at [881, 182] on div at bounding box center [812, 180] width 202 height 449
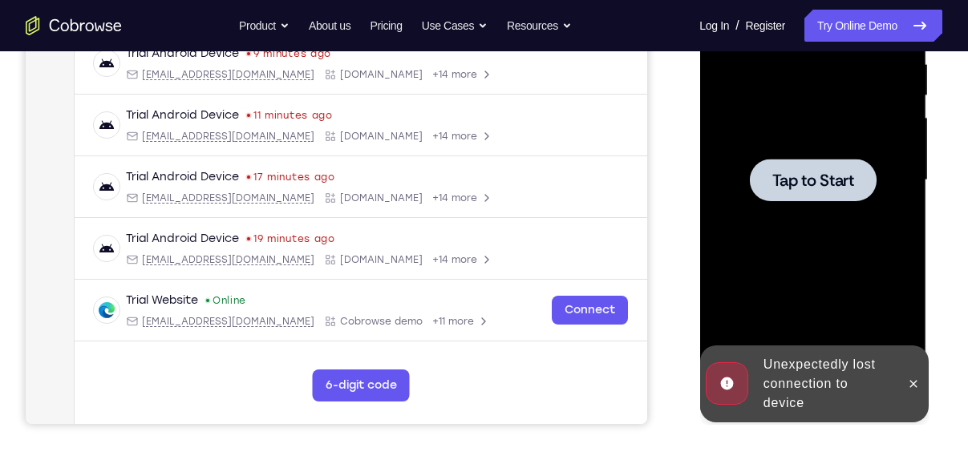
click at [812, 182] on span "Tap to Start" at bounding box center [813, 180] width 82 height 16
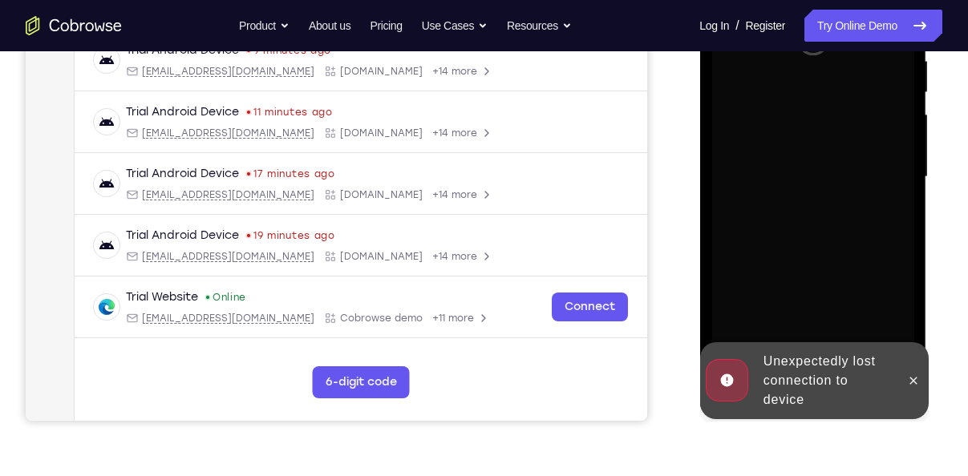
scroll to position [326, 0]
click at [908, 382] on icon at bounding box center [912, 380] width 13 height 13
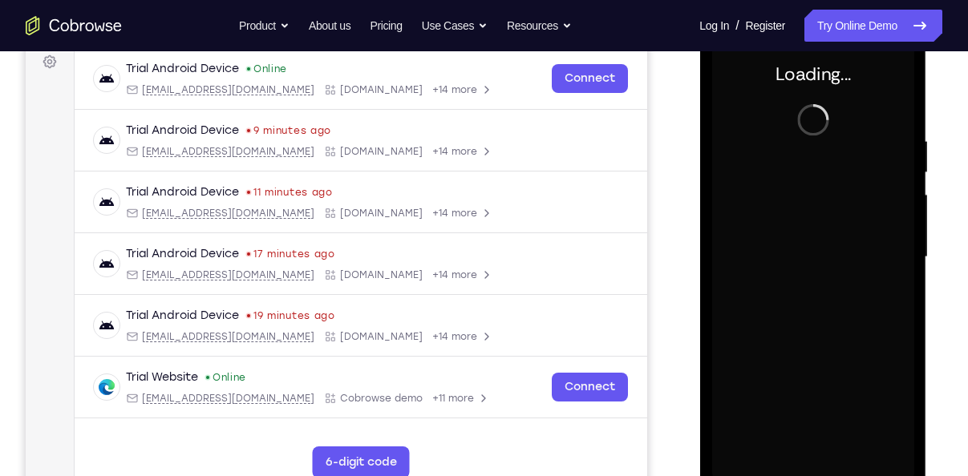
scroll to position [242, 0]
